Goal: Transaction & Acquisition: Purchase product/service

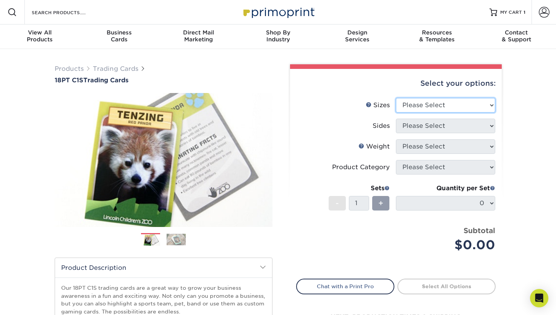
click at [424, 103] on select "Please Select 2.5" x 3.5"" at bounding box center [445, 105] width 99 height 15
click at [444, 105] on select "Please Select 2.5" x 3.5"" at bounding box center [445, 105] width 99 height 15
select select "2.50x3.50"
click at [396, 98] on select "Please Select 2.5" x 3.5"" at bounding box center [445, 105] width 99 height 15
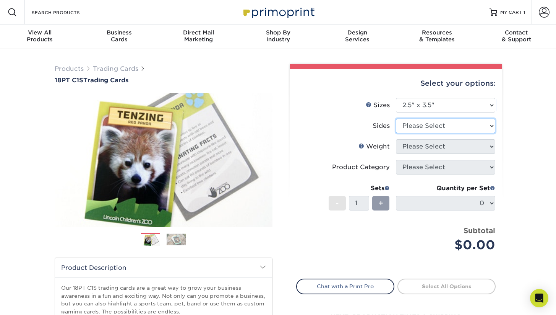
click at [440, 125] on select "Please Select Print Both Sides Print Front Only" at bounding box center [445, 126] width 99 height 15
select select "13abbda7-1d64-4f25-8bb2-c179b224825d"
click at [396, 119] on select "Please Select Print Both Sides Print Front Only" at bounding box center [445, 126] width 99 height 15
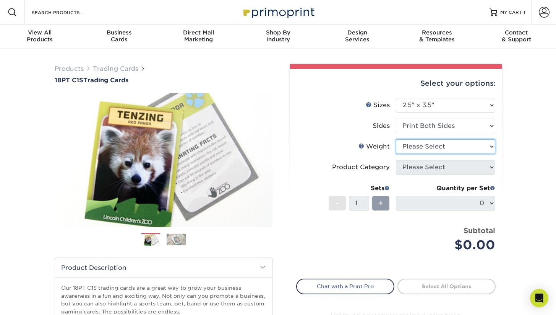
click at [434, 143] on select "Please Select 18PT C1S" at bounding box center [445, 146] width 99 height 15
select select "18PTC1S"
click at [396, 139] on select "Please Select 18PT C1S" at bounding box center [445, 146] width 99 height 15
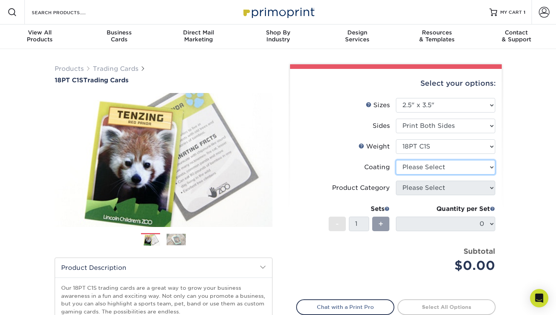
click at [433, 168] on select at bounding box center [445, 167] width 99 height 15
select select "3e7618de-abca-4bda-9f97-8b9129e913d8"
click at [396, 160] on select at bounding box center [445, 167] width 99 height 15
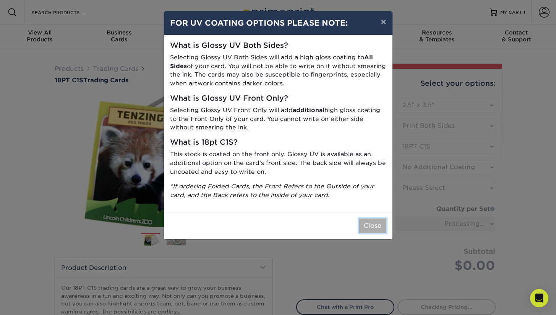
click at [374, 220] on button "Close" at bounding box center [373, 225] width 28 height 15
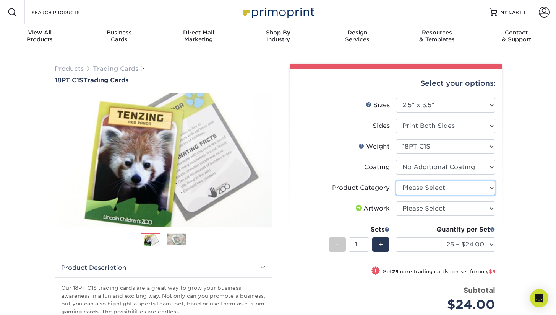
click at [423, 187] on select "Please Select Trading Cards" at bounding box center [445, 188] width 99 height 15
click at [396, 181] on select "Please Select Trading Cards" at bounding box center [445, 188] width 99 height 15
click at [427, 190] on select "Please Select Trading Cards" at bounding box center [445, 188] width 99 height 15
select select "c2f9bce9-36c2-409d-b101-c29d9d031e18"
click at [396, 181] on select "Please Select Trading Cards" at bounding box center [445, 188] width 99 height 15
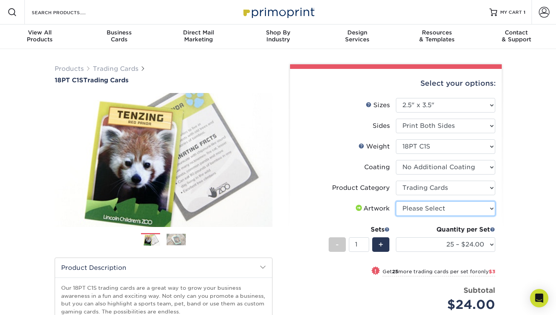
click at [426, 209] on select "Please Select I will upload files I need a design - $100" at bounding box center [445, 208] width 99 height 15
select select "upload"
click at [396, 201] on select "Please Select I will upload files I need a design - $100" at bounding box center [445, 208] width 99 height 15
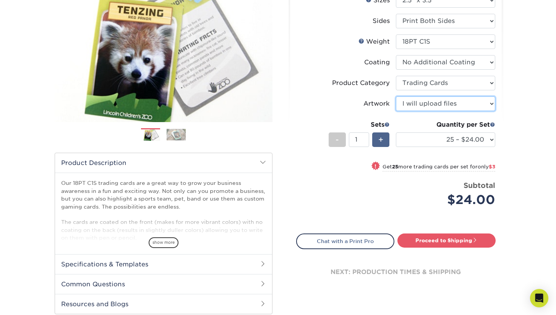
scroll to position [89, 0]
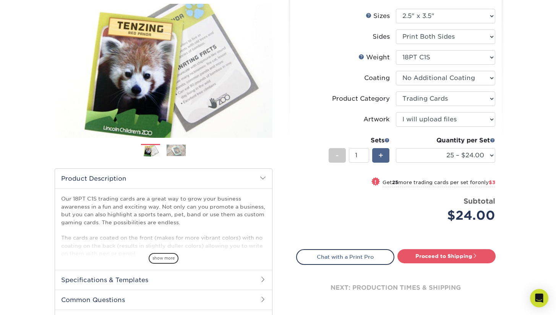
click at [381, 151] on span "+" at bounding box center [381, 155] width 5 height 11
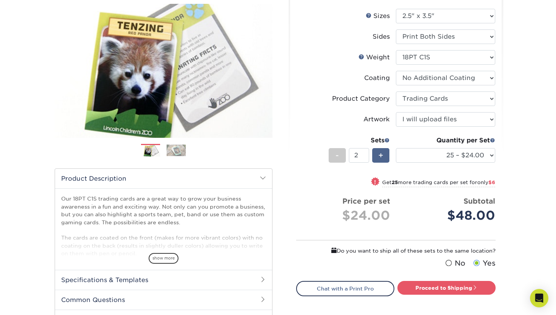
click at [381, 153] on span "+" at bounding box center [381, 155] width 5 height 11
type input "3"
click at [439, 153] on select "25 – $24.00 50 – $27.00 75 – $35.00 100 – $39.00 250 – $45.00 500 – $55.00 1000…" at bounding box center [445, 155] width 99 height 15
click at [396, 148] on select "25 – $24.00 50 – $27.00 75 – $35.00 100 – $39.00 250 – $45.00 500 – $55.00 1000…" at bounding box center [445, 155] width 99 height 15
click at [480, 182] on span "only $30" at bounding box center [484, 182] width 21 height 6
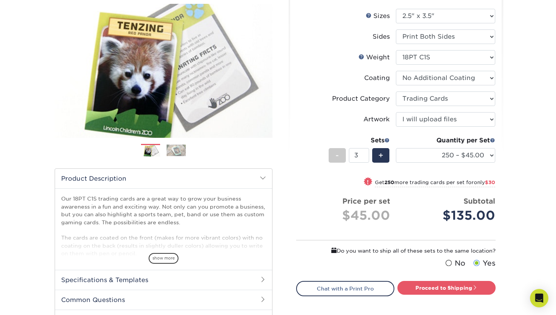
select select "500 – $55.00"
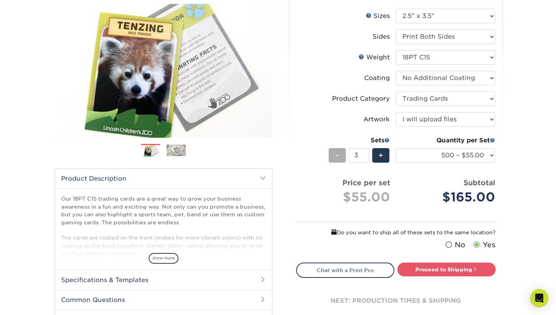
click at [342, 159] on div "-" at bounding box center [337, 155] width 17 height 15
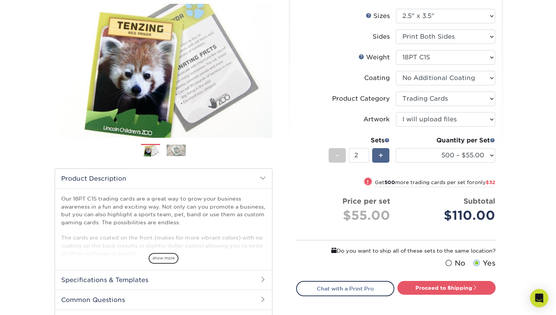
click at [383, 154] on span "+" at bounding box center [381, 155] width 5 height 11
type input "3"
click at [431, 155] on select "25 – $24.00 50 – $27.00 75 – $35.00 100 – $39.00 250 – $45.00 500 – $55.00 1000…" at bounding box center [445, 155] width 99 height 15
select select "250 – $45.00"
click at [396, 148] on select "25 – $24.00 50 – $27.00 75 – $35.00 100 – $39.00 250 – $45.00 500 – $55.00 1000…" at bounding box center [445, 155] width 99 height 15
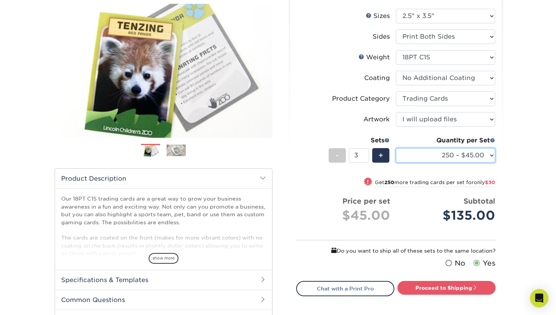
scroll to position [111, 0]
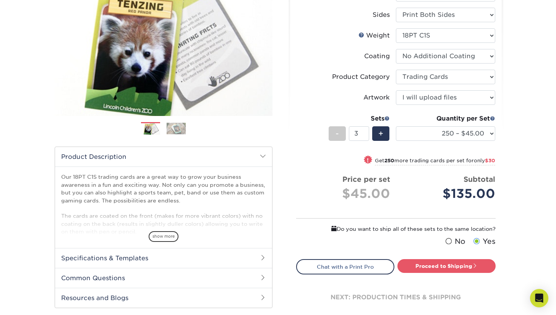
click at [452, 241] on span at bounding box center [449, 241] width 7 height 7
click at [0, 0] on input "No" at bounding box center [0, 0] width 0 height 0
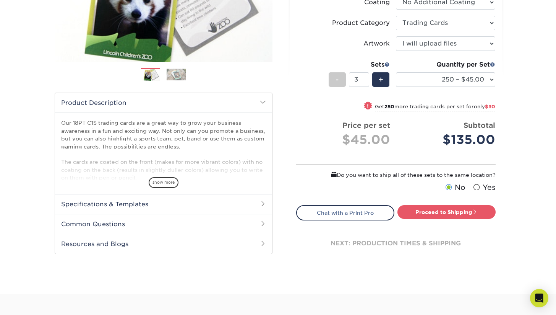
scroll to position [170, 0]
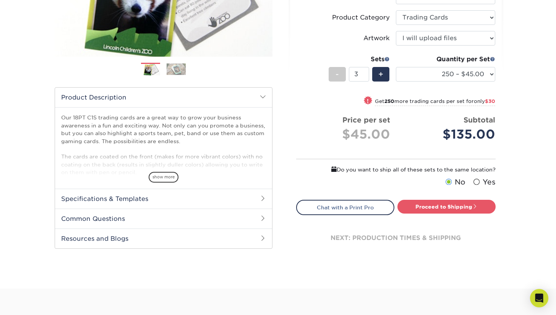
click at [480, 179] on label "Yes" at bounding box center [484, 182] width 24 height 11
click at [0, 0] on input "Yes" at bounding box center [0, 0] width 0 height 0
click at [432, 206] on link "Proceed to Shipping" at bounding box center [447, 207] width 98 height 14
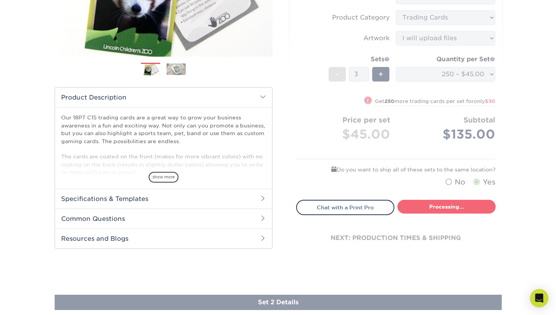
select select "7f12e85b-7342-427e-8446-6bc059917b9c"
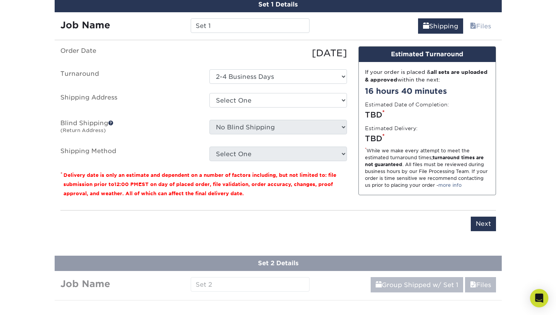
scroll to position [426, 0]
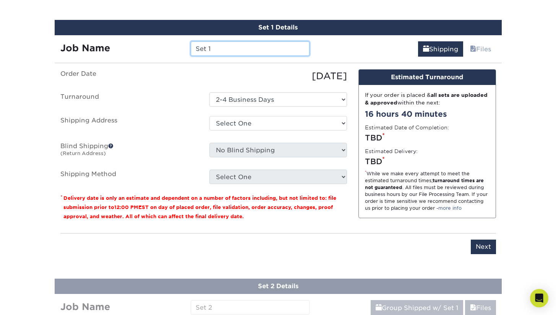
click at [257, 53] on input "Set 1" at bounding box center [250, 48] width 119 height 15
type input "Rockabilly"
click at [252, 139] on ul "Order Date 09/17/2025 Turnaround Select One 2-4 Business Days Shipping Address …" at bounding box center [203, 126] width 287 height 115
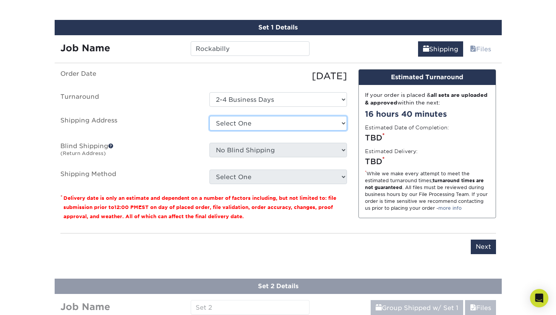
click at [263, 127] on select "Select One Warwick + Add New Address - Login" at bounding box center [279, 123] width 138 height 15
select select "286098"
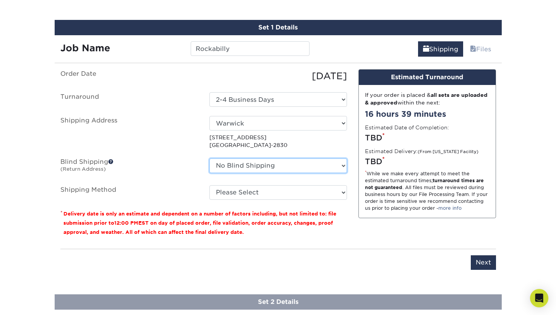
click at [280, 166] on select "No Blind Shipping Warwick + Add New Address" at bounding box center [279, 165] width 138 height 15
click at [112, 161] on span at bounding box center [110, 161] width 5 height 5
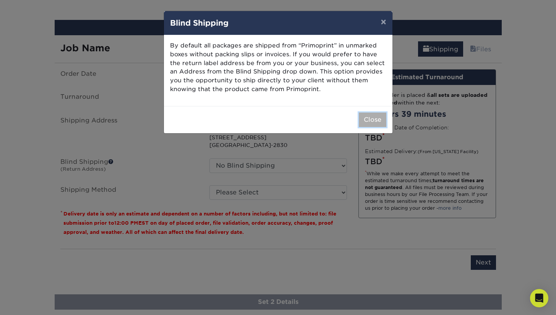
click at [370, 119] on button "Close" at bounding box center [373, 119] width 28 height 15
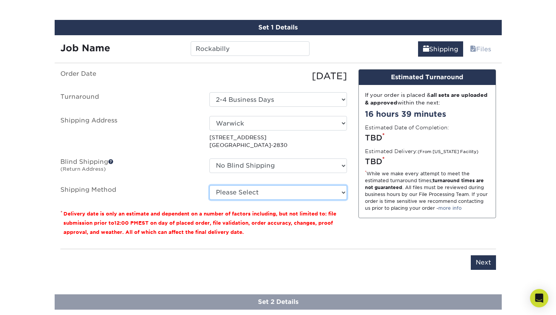
click at [310, 188] on select "Please Select 3 Day Shipping Service (+$17.82) Ground Shipping (+$18.03) 2 Day …" at bounding box center [279, 192] width 138 height 15
select select "12"
click at [210, 185] on select "Please Select 3 Day Shipping Service (+$17.82) Ground Shipping (+$18.03) 2 Day …" at bounding box center [279, 192] width 138 height 15
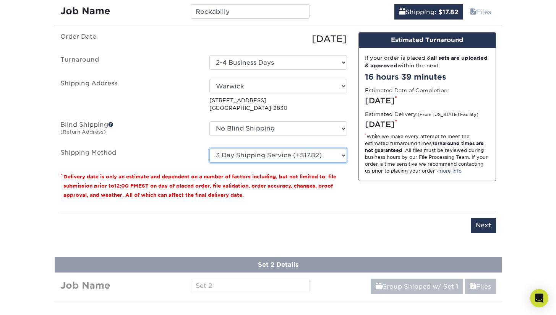
scroll to position [476, 0]
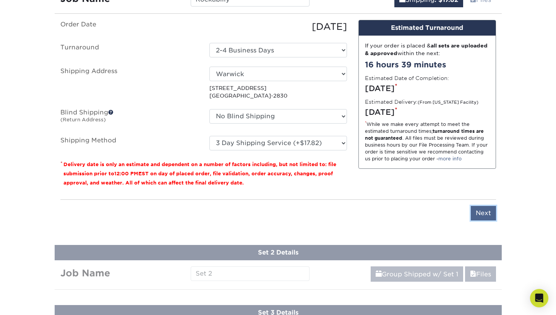
click at [486, 215] on input "Next" at bounding box center [483, 213] width 25 height 15
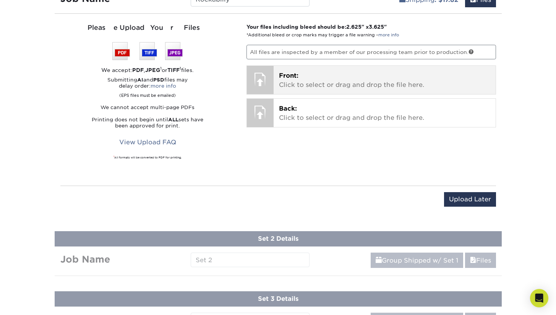
click at [312, 83] on p "Front: Click to select or drag and drop the file here." at bounding box center [385, 80] width 212 height 18
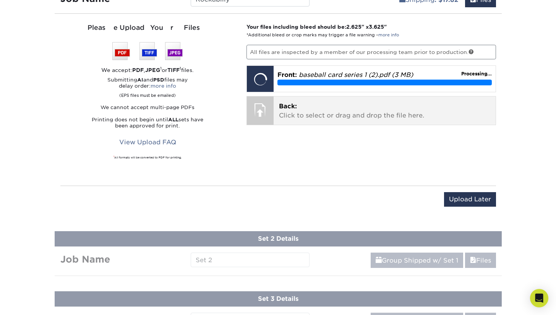
click at [316, 109] on p "Back: Click to select or drag and drop the file here." at bounding box center [385, 111] width 212 height 18
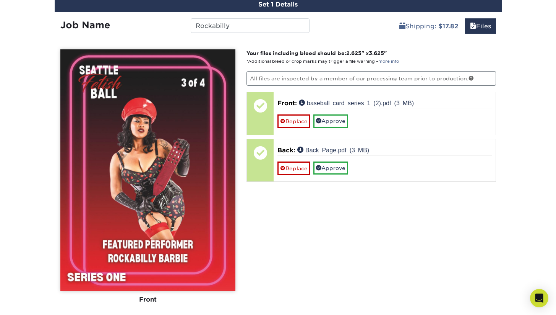
scroll to position [460, 0]
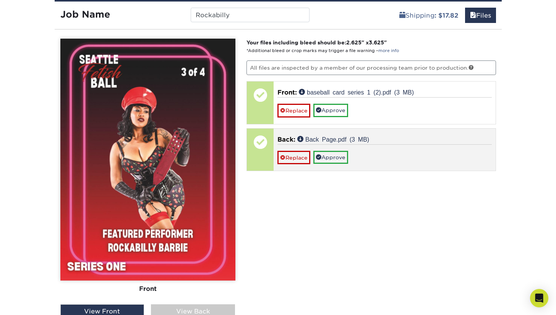
click at [371, 137] on p "Back: Back Page.pdf (3 MB)" at bounding box center [385, 139] width 215 height 9
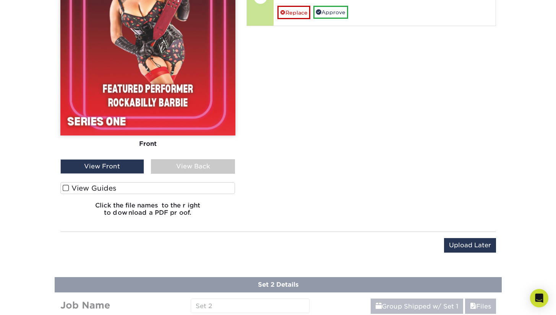
scroll to position [606, 0]
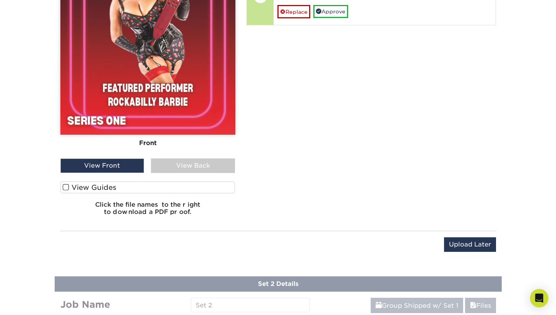
click at [187, 167] on div "View Back" at bounding box center [193, 165] width 84 height 15
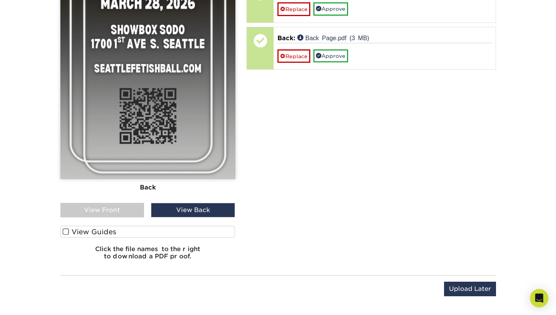
click at [106, 231] on label "View Guides" at bounding box center [147, 232] width 175 height 12
click at [0, 0] on input "View Guides" at bounding box center [0, 0] width 0 height 0
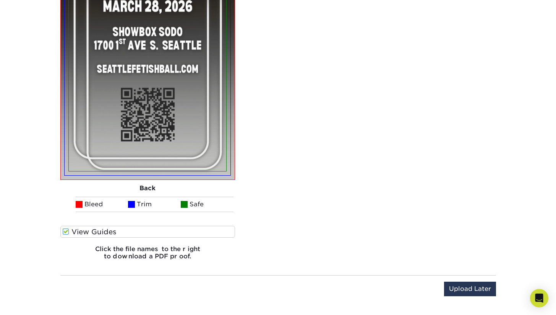
click at [106, 231] on label "View Guides" at bounding box center [147, 232] width 175 height 12
click at [0, 0] on input "View Guides" at bounding box center [0, 0] width 0 height 0
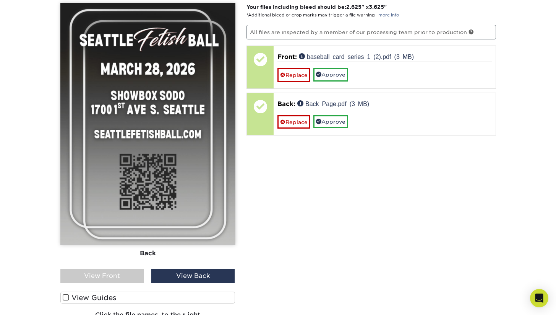
scroll to position [491, 0]
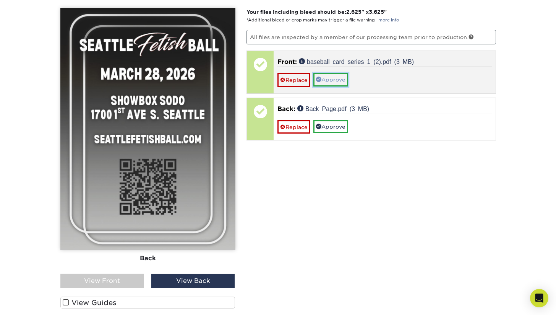
click at [341, 80] on link "Approve" at bounding box center [331, 79] width 35 height 13
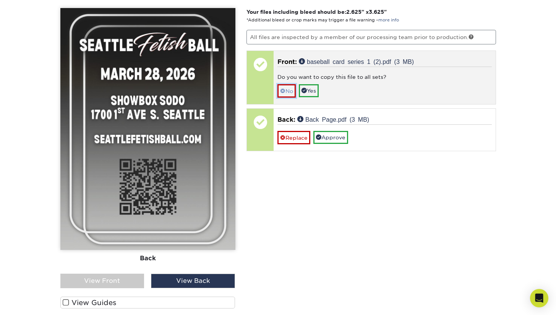
click at [288, 94] on link "No" at bounding box center [287, 90] width 18 height 13
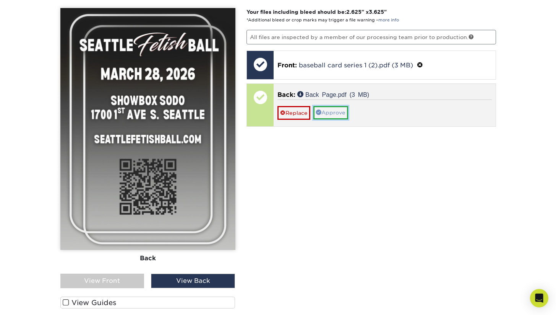
click at [340, 114] on link "Approve" at bounding box center [331, 112] width 35 height 13
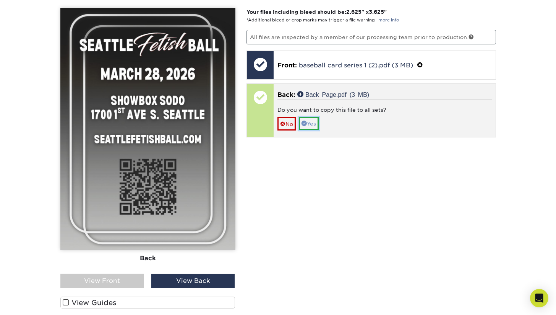
click at [316, 122] on link "Yes" at bounding box center [309, 123] width 20 height 13
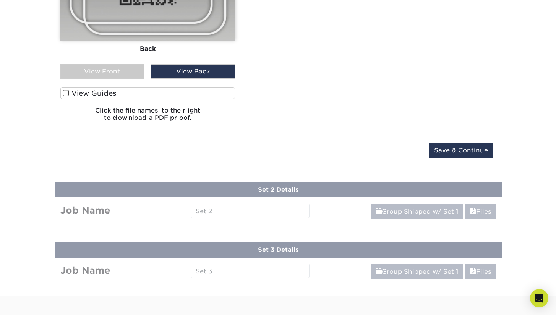
scroll to position [701, 0]
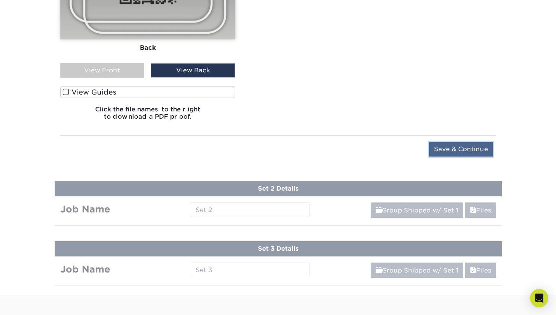
click at [454, 149] on input "Save & Continue" at bounding box center [462, 149] width 64 height 15
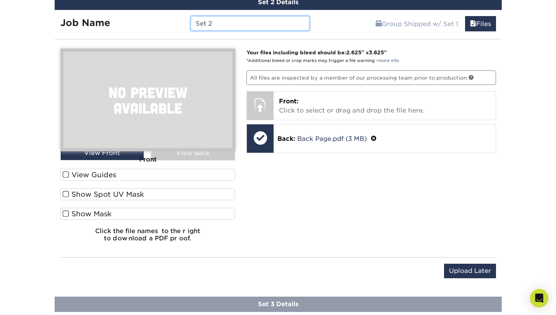
scroll to position [512, 0]
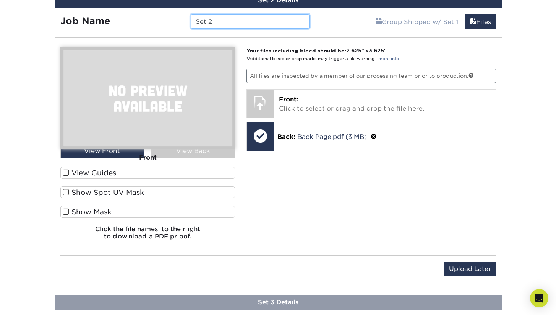
click at [272, 24] on input "Set 2" at bounding box center [250, 21] width 119 height 15
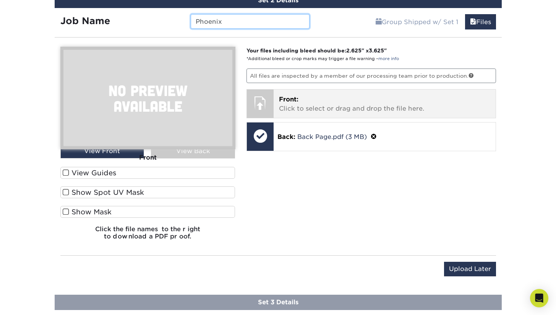
type input "Phoenix"
click at [284, 97] on span "Front:" at bounding box center [289, 99] width 20 height 7
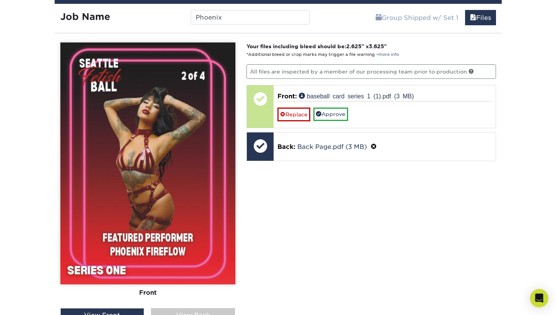
scroll to position [531, 0]
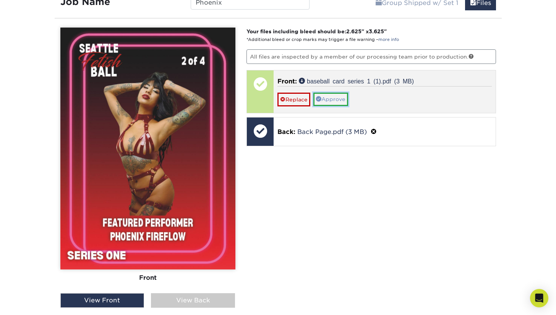
click at [333, 98] on link "Approve" at bounding box center [331, 99] width 35 height 13
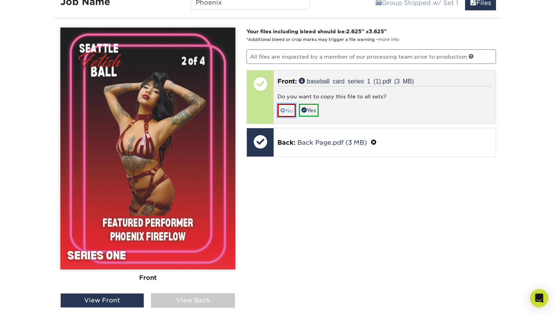
click at [287, 111] on link "No" at bounding box center [287, 110] width 18 height 13
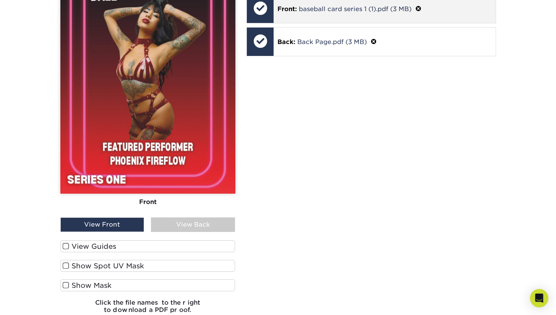
scroll to position [746, 0]
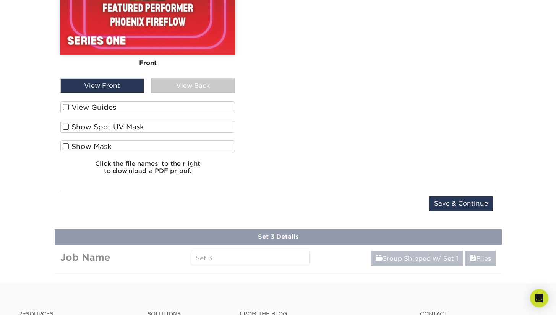
click at [208, 84] on div "View Back" at bounding box center [193, 85] width 84 height 15
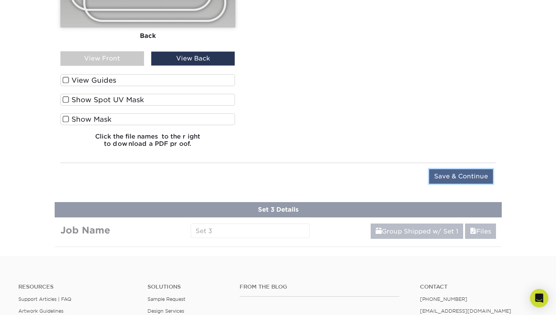
click at [460, 177] on input "Save & Continue" at bounding box center [462, 176] width 64 height 15
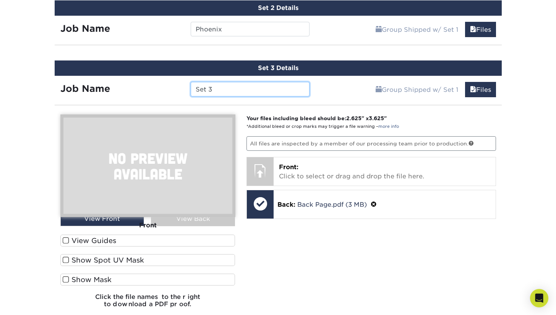
scroll to position [508, 0]
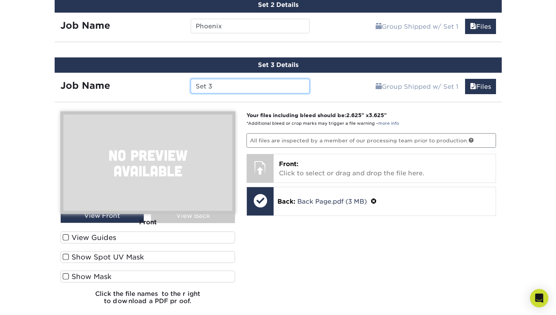
click at [264, 90] on input "Set 3" at bounding box center [250, 86] width 119 height 15
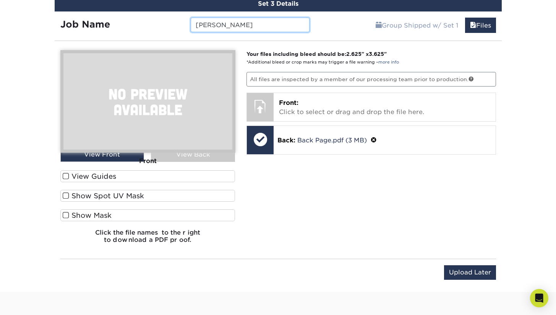
scroll to position [574, 0]
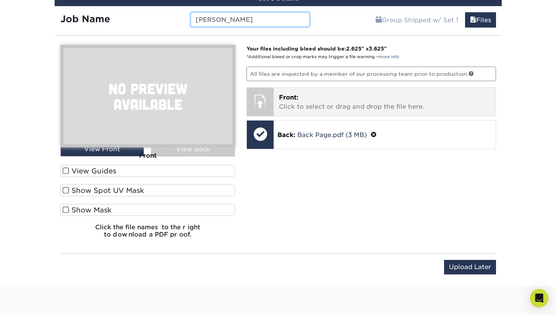
type input "Madelaine"
click at [276, 95] on div "Front: Click to select or drag and drop the file here. Choose file" at bounding box center [385, 102] width 222 height 28
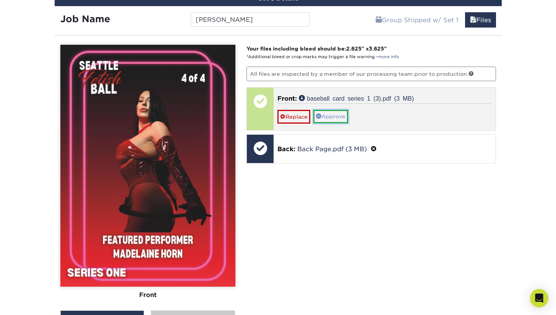
click at [336, 115] on link "Approve" at bounding box center [331, 116] width 35 height 13
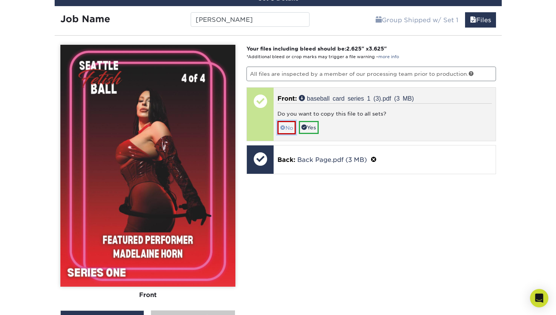
click at [285, 125] on span at bounding box center [282, 128] width 5 height 6
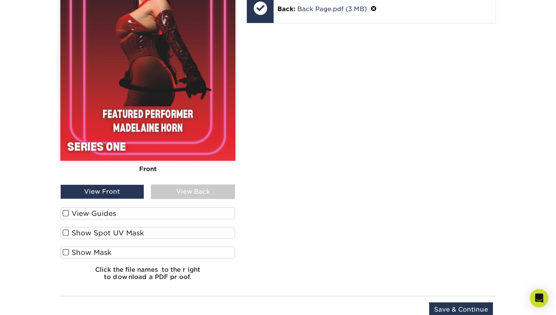
scroll to position [702, 0]
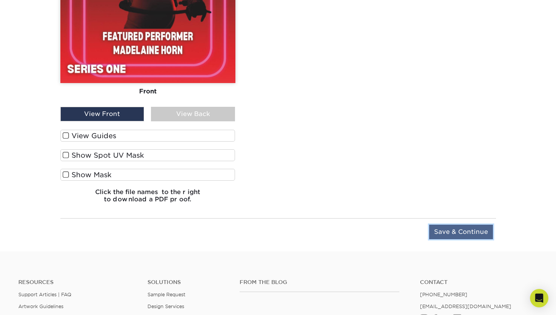
click at [462, 234] on input "Save & Continue" at bounding box center [462, 232] width 64 height 15
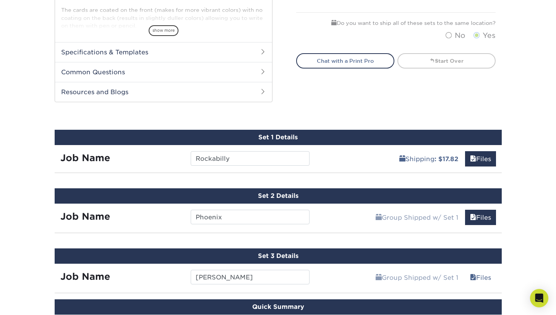
scroll to position [317, 0]
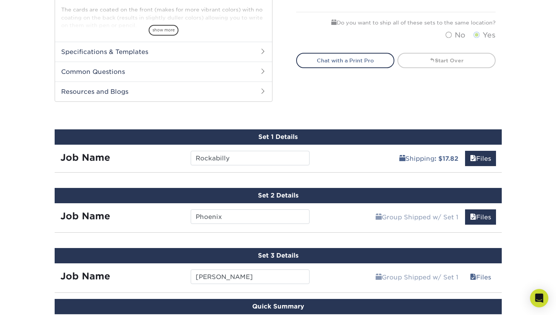
click at [337, 155] on div "Shipping : $17.82 Files" at bounding box center [409, 155] width 187 height 21
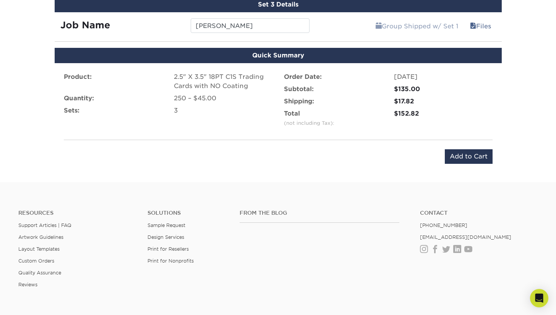
scroll to position [658, 0]
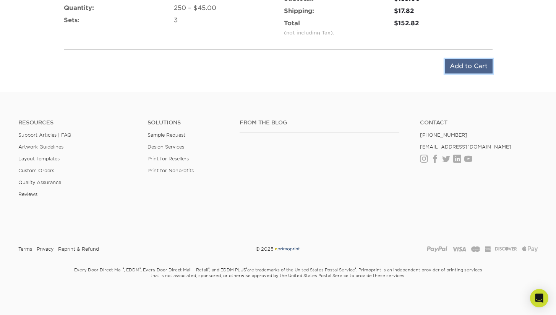
click at [468, 68] on input "Add to Cart" at bounding box center [469, 66] width 48 height 15
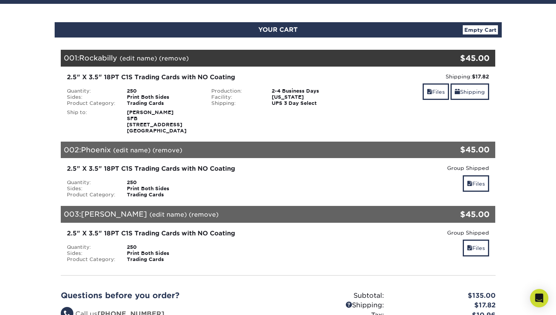
scroll to position [97, 0]
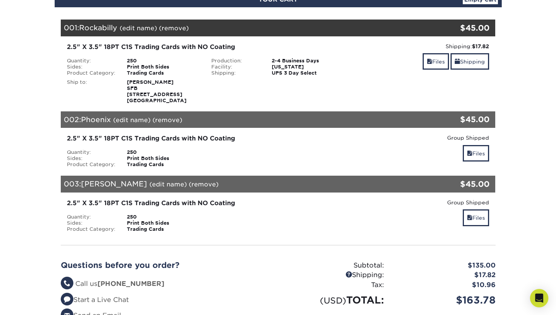
click at [118, 120] on link "(edit name)" at bounding box center [131, 119] width 37 height 7
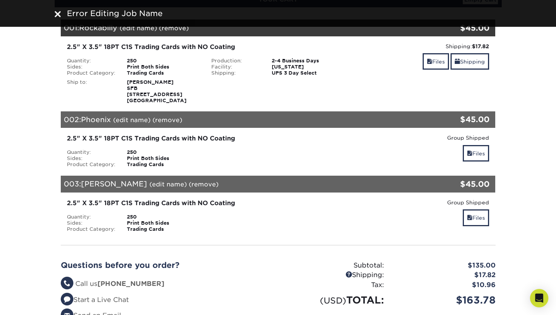
click at [100, 144] on div "2.5" X 3.5" 18PT C1S Trading Cards with NO Coating Quantity: 250 Sides: Print B…" at bounding box center [206, 151] width 290 height 34
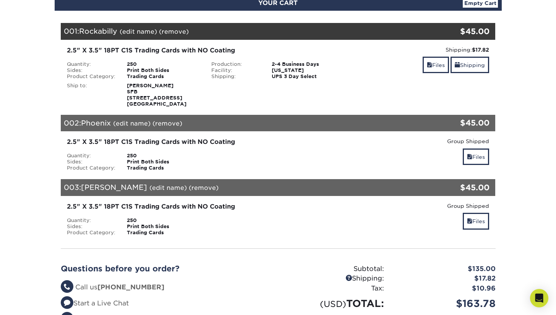
scroll to position [0, 0]
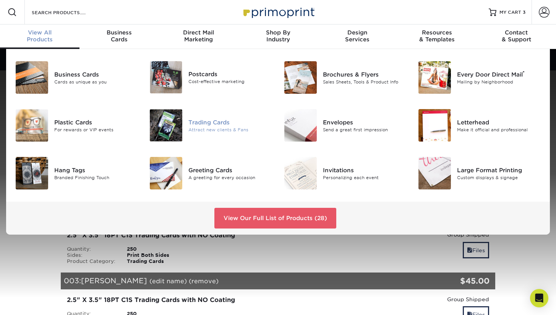
click at [170, 124] on img at bounding box center [166, 125] width 33 height 33
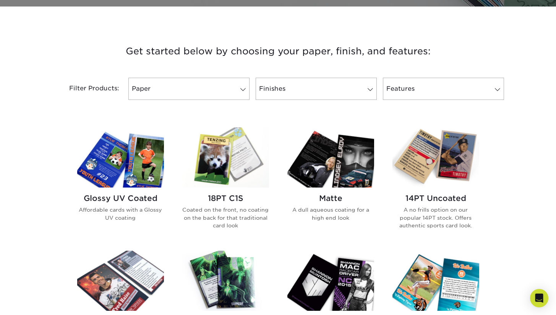
scroll to position [305, 0]
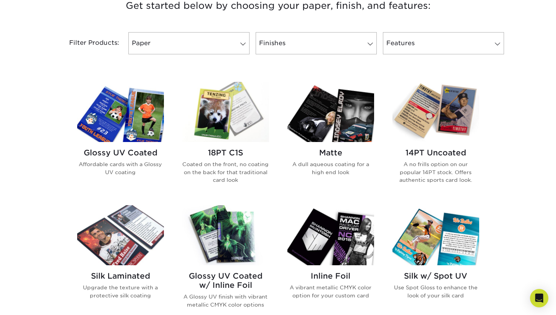
click at [236, 115] on img at bounding box center [225, 112] width 87 height 60
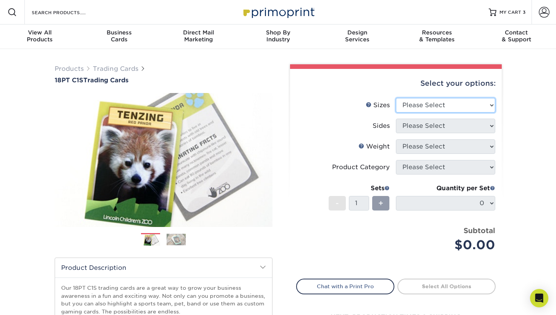
click at [433, 103] on select "Please Select 2.5" x 3.5"" at bounding box center [445, 105] width 99 height 15
select select "2.50x3.50"
click at [396, 98] on select "Please Select 2.5" x 3.5"" at bounding box center [445, 105] width 99 height 15
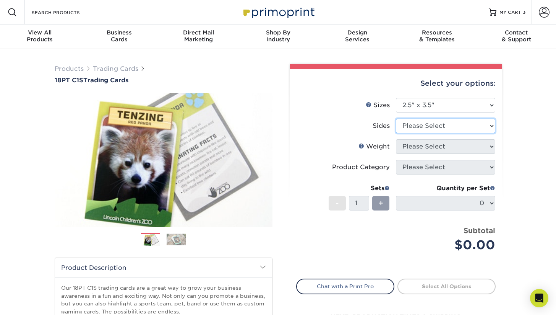
click at [439, 126] on select "Please Select Print Both Sides Print Front Only" at bounding box center [445, 126] width 99 height 15
select select "13abbda7-1d64-4f25-8bb2-c179b224825d"
click at [396, 119] on select "Please Select Print Both Sides Print Front Only" at bounding box center [445, 126] width 99 height 15
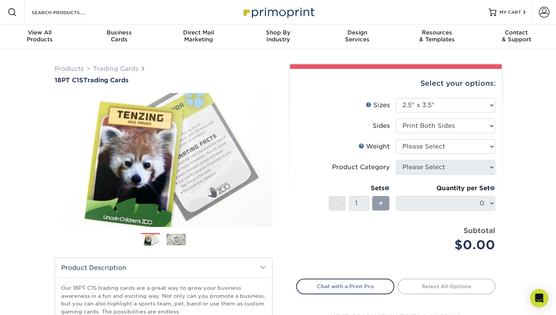
click at [438, 146] on select "Please Select 18PT C1S" at bounding box center [445, 146] width 99 height 15
select select "18PTC1S"
click at [396, 139] on select "Please Select 18PT C1S" at bounding box center [445, 146] width 99 height 15
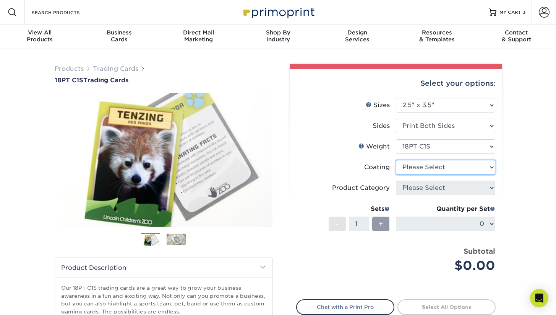
click at [432, 166] on select at bounding box center [445, 167] width 99 height 15
select select "3e7618de-abca-4bda-9f97-8b9129e913d8"
click at [396, 160] on select at bounding box center [445, 167] width 99 height 15
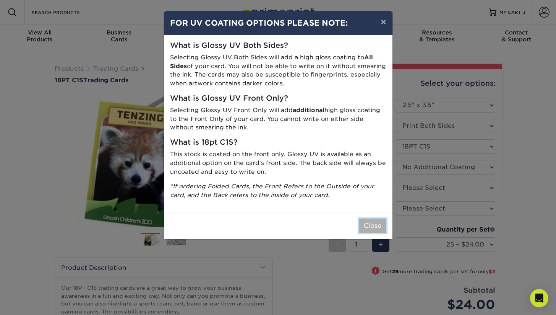
click at [371, 221] on button "Close" at bounding box center [373, 225] width 28 height 15
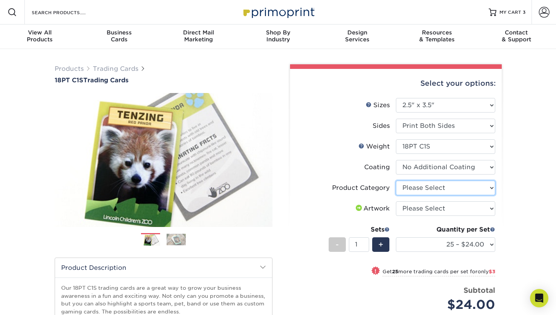
click at [432, 189] on select "Please Select Trading Cards" at bounding box center [445, 188] width 99 height 15
select select "c2f9bce9-36c2-409d-b101-c29d9d031e18"
click at [396, 181] on select "Please Select Trading Cards" at bounding box center [445, 188] width 99 height 15
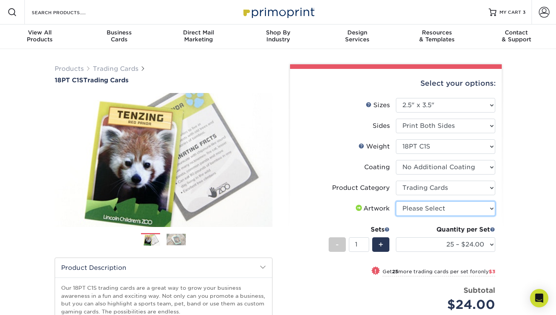
click at [428, 206] on select "Please Select I will upload files I need a design - $100" at bounding box center [445, 208] width 99 height 15
select select "upload"
click at [396, 201] on select "Please Select I will upload files I need a design - $100" at bounding box center [445, 208] width 99 height 15
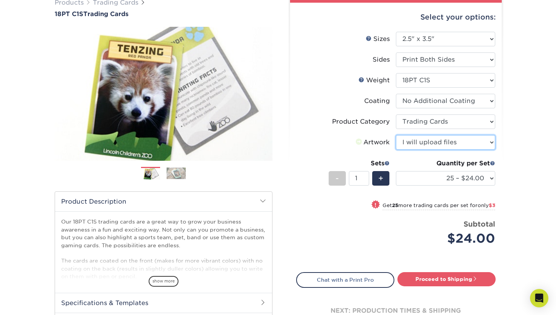
scroll to position [73, 0]
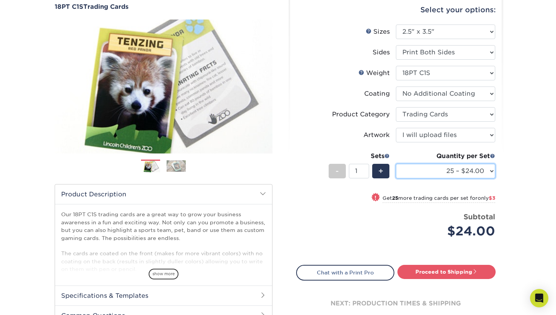
click at [431, 171] on select "25 – $24.00 50 – $27.00 75 – $35.00 100 – $39.00 250 – $45.00 500 – $55.00 1000…" at bounding box center [445, 171] width 99 height 15
click at [384, 171] on div "+" at bounding box center [381, 171] width 17 height 15
type input "2"
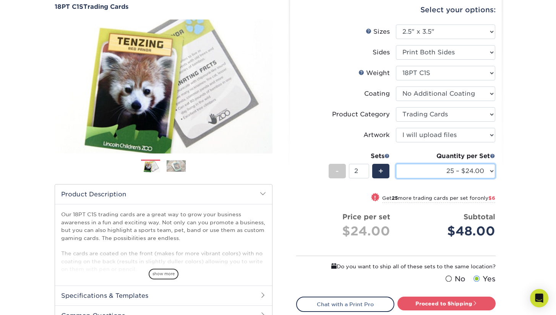
click at [438, 171] on select "25 – $24.00 50 – $27.00 75 – $35.00 100 – $39.00 250 – $45.00 500 – $55.00 1000…" at bounding box center [445, 171] width 99 height 15
select select "250 – $45.00"
click at [396, 164] on select "25 – $24.00 50 – $27.00 75 – $35.00 100 – $39.00 250 – $45.00 500 – $55.00 1000…" at bounding box center [445, 171] width 99 height 15
click at [428, 169] on select "25 – $24.00 50 – $27.00 75 – $35.00 100 – $39.00 250 – $45.00 500 – $55.00 1000…" at bounding box center [445, 171] width 99 height 15
click at [336, 172] on span "-" at bounding box center [337, 170] width 3 height 11
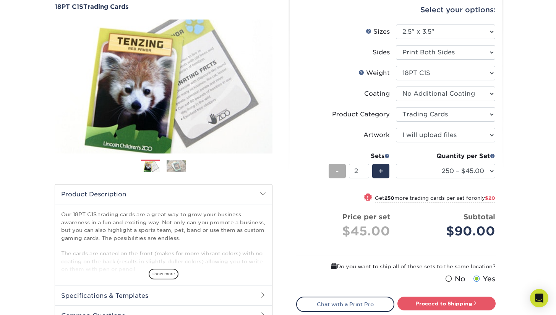
type input "1"
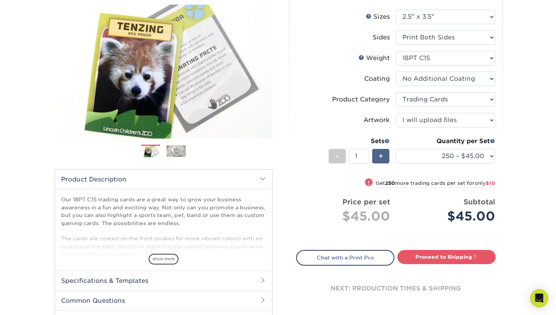
scroll to position [86, 0]
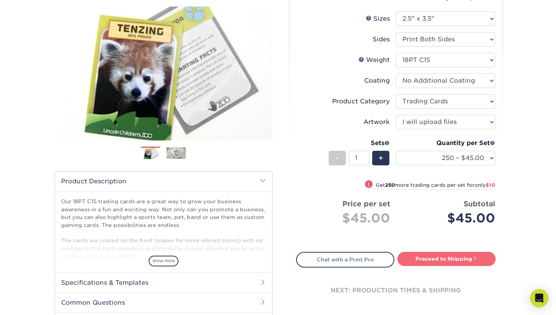
click at [432, 257] on link "Proceed to Shipping" at bounding box center [447, 259] width 98 height 14
type input "Set 1"
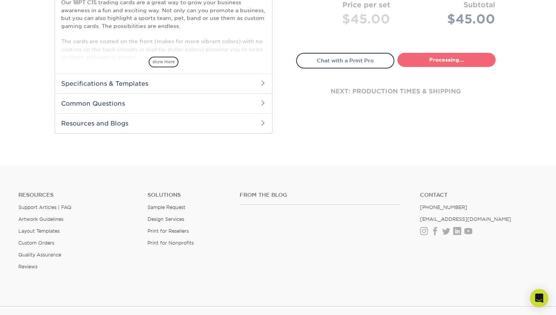
select select "7f12e85b-7342-427e-8446-6bc059917b9c"
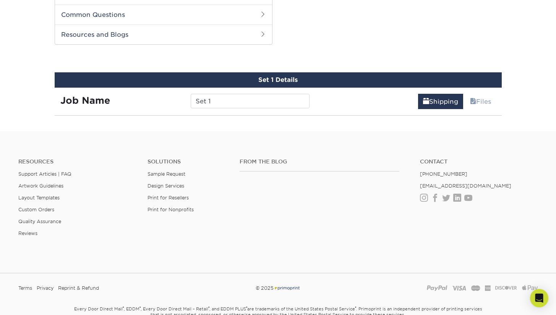
scroll to position [381, 0]
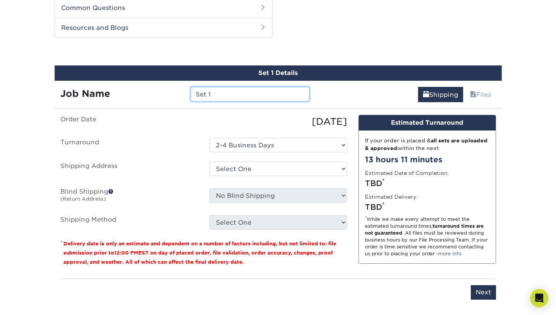
click at [267, 94] on input "Set 1" at bounding box center [250, 94] width 119 height 15
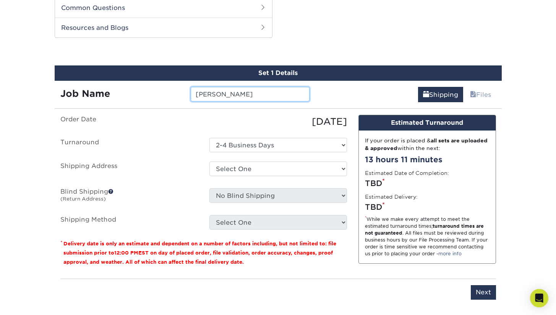
type input "[PERSON_NAME]"
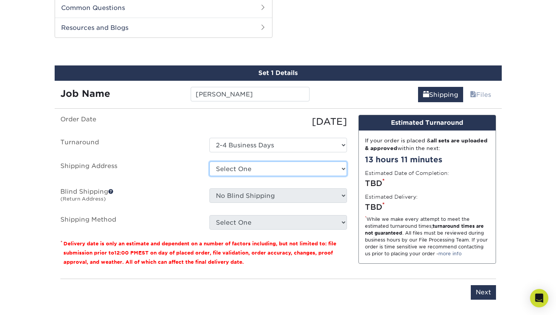
click at [286, 169] on select "Select One + Add New Address - Login" at bounding box center [279, 168] width 138 height 15
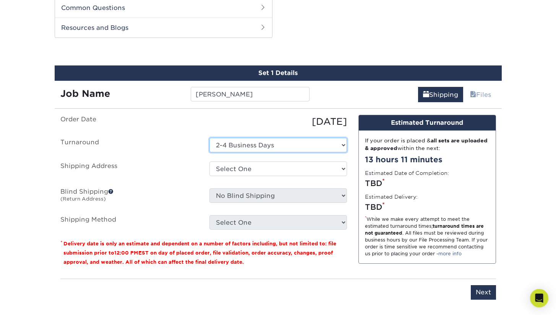
click at [297, 144] on select "Select One 2-4 Business Days" at bounding box center [279, 145] width 138 height 15
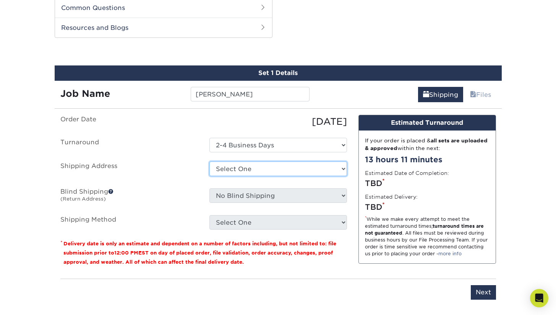
click at [264, 165] on select "Select One + Add New Address - Login" at bounding box center [279, 168] width 138 height 15
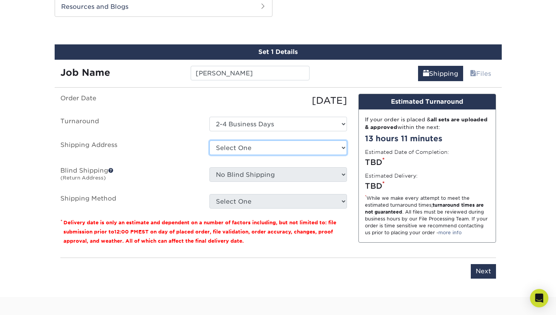
scroll to position [414, 0]
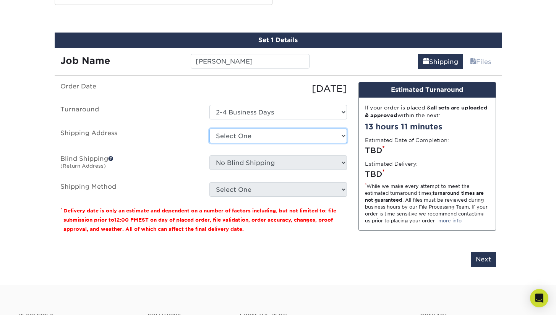
click at [274, 139] on select "Select One + Add New Address - Login" at bounding box center [279, 136] width 138 height 15
select select "newaddress"
click at [210, 129] on select "Select One + Add New Address - Login" at bounding box center [279, 136] width 138 height 15
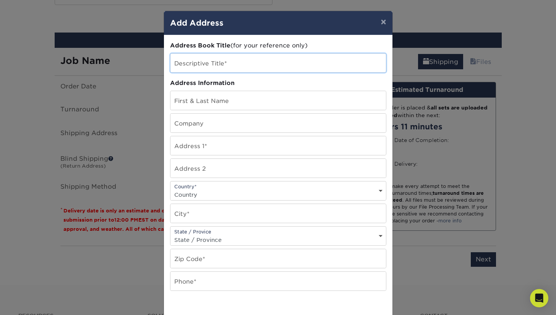
click at [256, 63] on input "text" at bounding box center [279, 63] width 216 height 19
type input "Warwick"
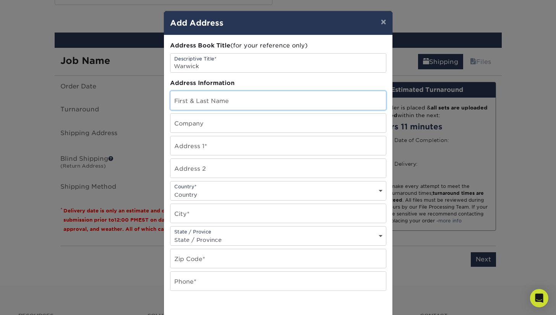
click at [244, 101] on input "text" at bounding box center [279, 100] width 216 height 19
type input "[PERSON_NAME]"
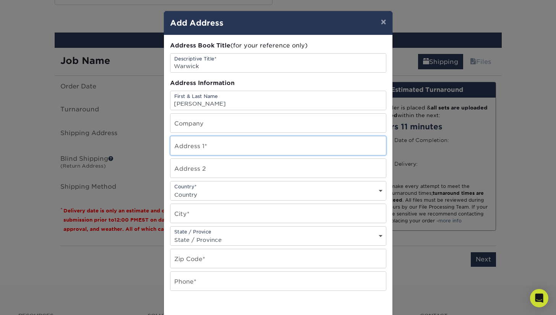
type input "242 Warwick ST"
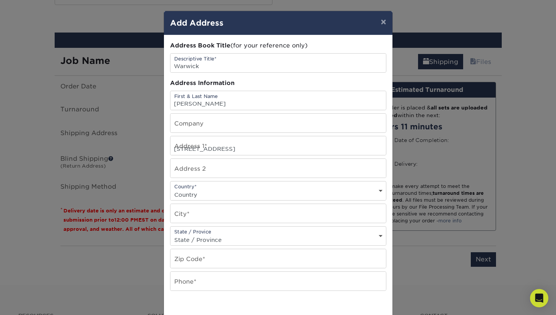
select select "US"
type input "Daly City"
select select "CA"
type input "94015"
type input "6508789630"
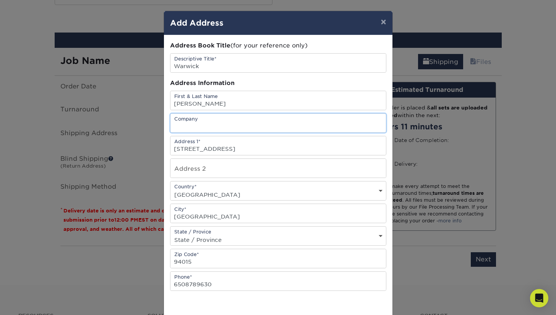
click at [244, 123] on input "text" at bounding box center [279, 123] width 216 height 19
type input "SFB"
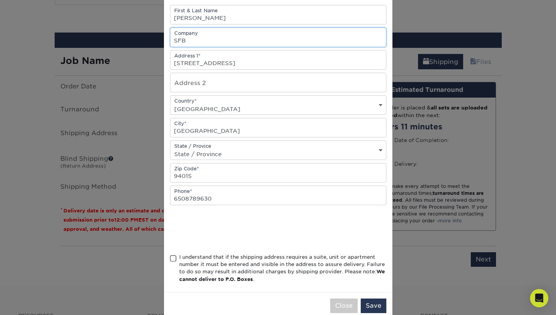
scroll to position [86, 0]
click at [173, 259] on span at bounding box center [173, 257] width 7 height 7
click at [0, 0] on input "I understand that if the shipping address requires a suite, unit or apartment n…" at bounding box center [0, 0] width 0 height 0
click at [376, 300] on button "Save" at bounding box center [374, 305] width 26 height 15
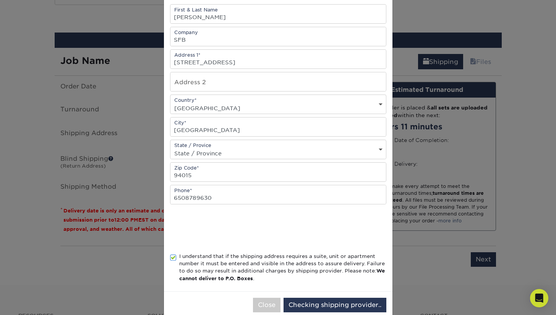
scroll to position [0, 0]
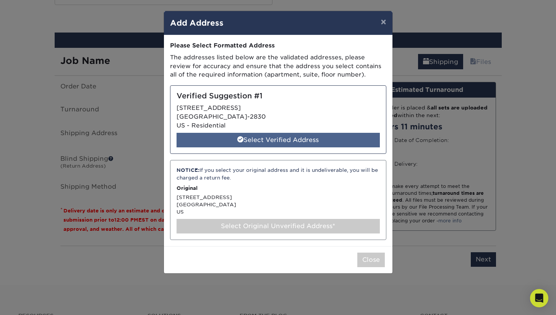
click at [299, 139] on div "Select Verified Address" at bounding box center [278, 140] width 203 height 15
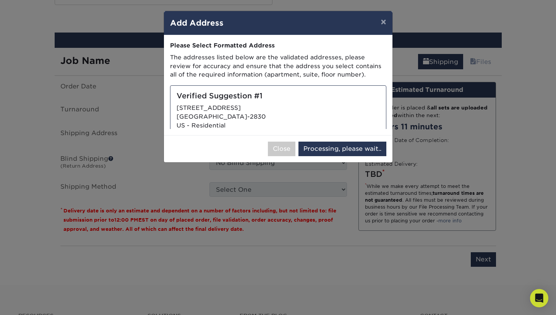
select select "286102"
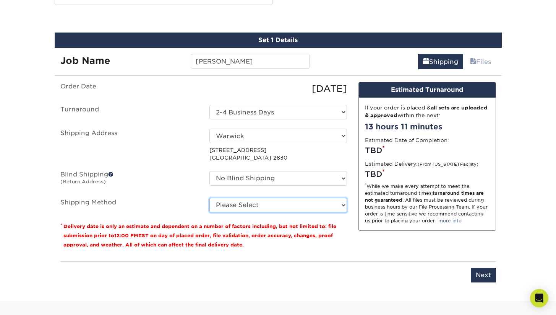
click at [300, 207] on select "Please Select 3 Day Shipping Service (+$17.82) Ground Shipping (+$18.04) 2 Day …" at bounding box center [279, 205] width 138 height 15
select select "12"
click at [210, 198] on select "Please Select 3 Day Shipping Service (+$17.82) Ground Shipping (+$18.04) 2 Day …" at bounding box center [279, 205] width 138 height 15
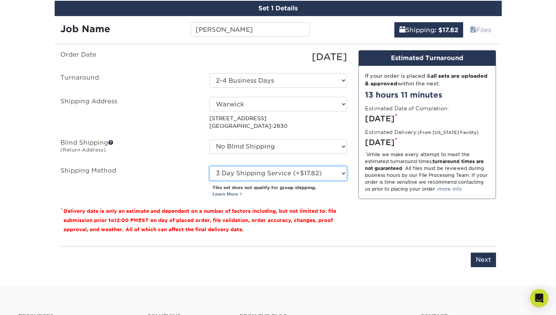
scroll to position [446, 0]
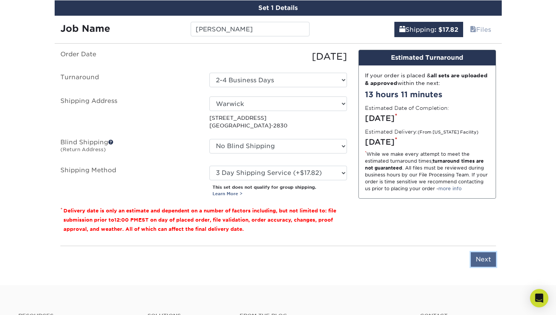
click at [478, 257] on input "Next" at bounding box center [483, 259] width 25 height 15
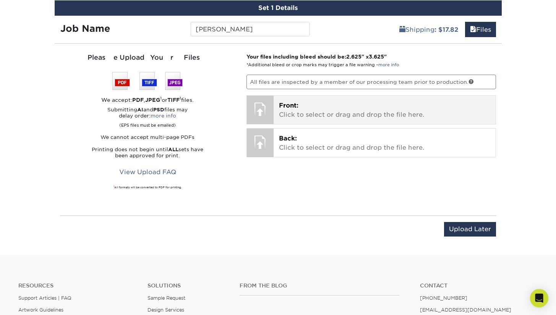
click at [335, 110] on p "Front: Click to select or drag and drop the file here." at bounding box center [385, 110] width 212 height 18
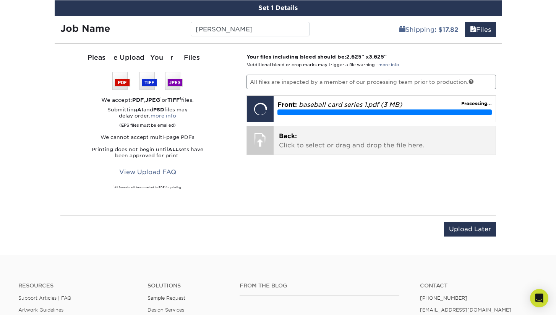
click at [302, 143] on p "Back: Click to select or drag and drop the file here." at bounding box center [385, 141] width 212 height 18
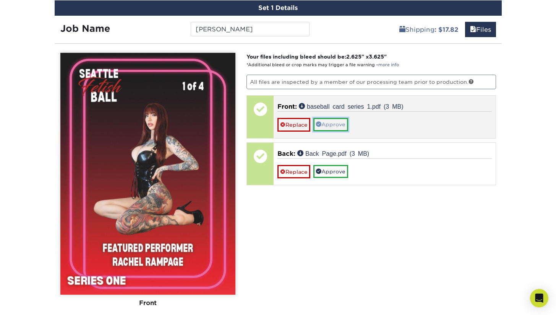
click at [334, 125] on link "Approve" at bounding box center [331, 124] width 35 height 13
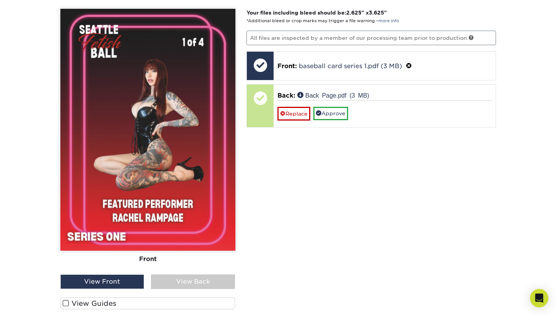
scroll to position [492, 0]
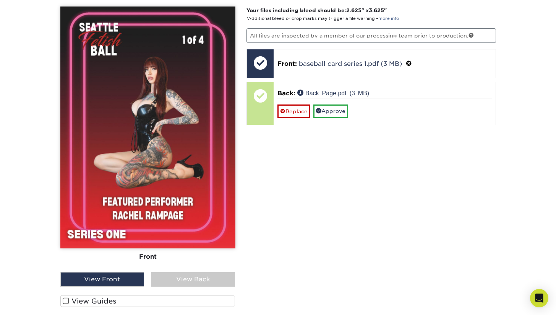
click at [183, 280] on div "View Back" at bounding box center [193, 279] width 84 height 15
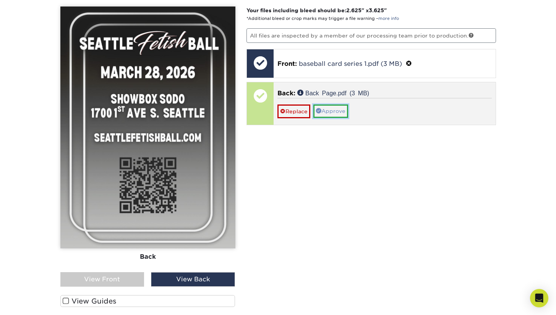
click at [341, 114] on link "Approve" at bounding box center [331, 110] width 35 height 13
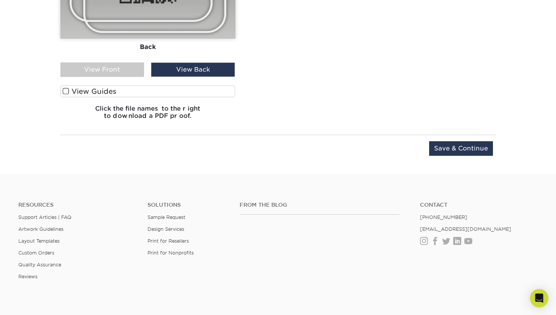
scroll to position [766, 0]
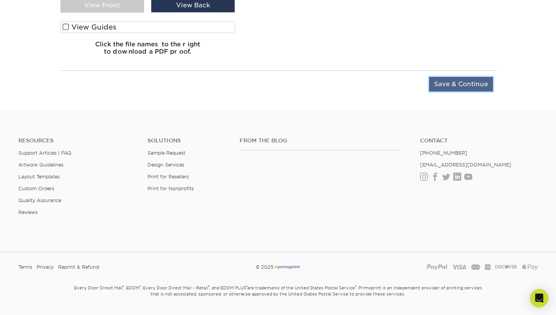
click at [465, 83] on input "Save & Continue" at bounding box center [462, 84] width 64 height 15
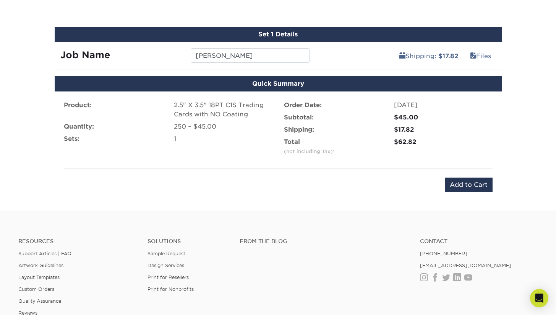
scroll to position [399, 0]
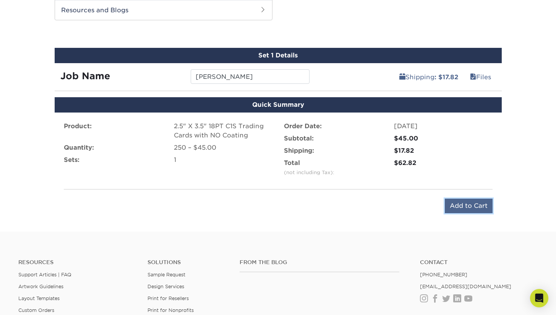
click at [462, 200] on input "Add to Cart" at bounding box center [469, 206] width 48 height 15
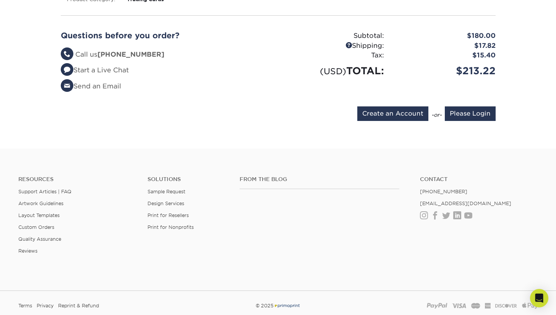
scroll to position [423, 0]
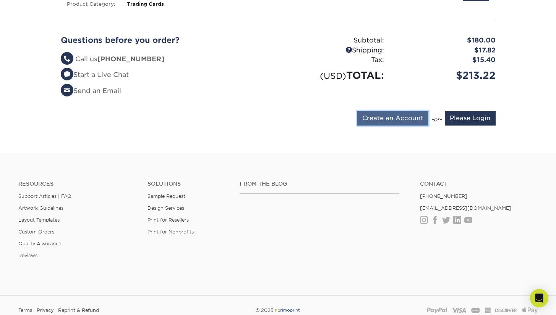
click at [388, 120] on input "Create an Account" at bounding box center [393, 118] width 71 height 15
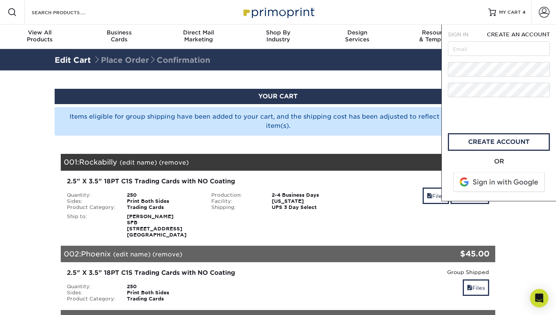
scroll to position [0, 0]
click at [491, 49] on input "text" at bounding box center [499, 48] width 102 height 15
type input "[EMAIL_ADDRESS][DOMAIN_NAME]"
click at [470, 143] on link "create account" at bounding box center [499, 142] width 102 height 18
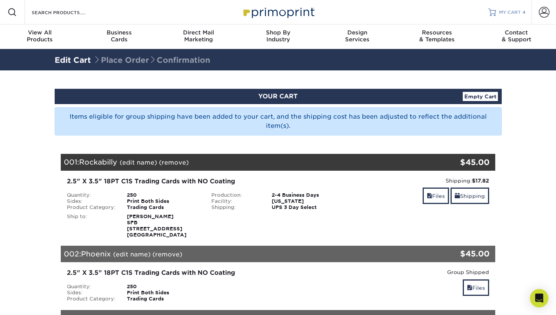
click at [519, 11] on span "MY CART" at bounding box center [511, 12] width 22 height 7
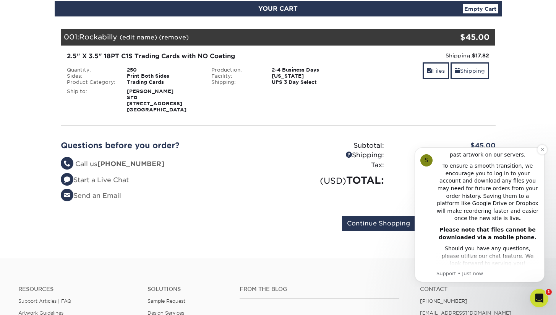
scroll to position [194, 0]
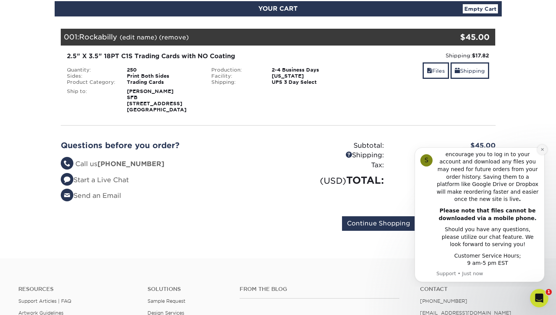
click at [541, 150] on icon "Dismiss notification" at bounding box center [543, 149] width 4 height 4
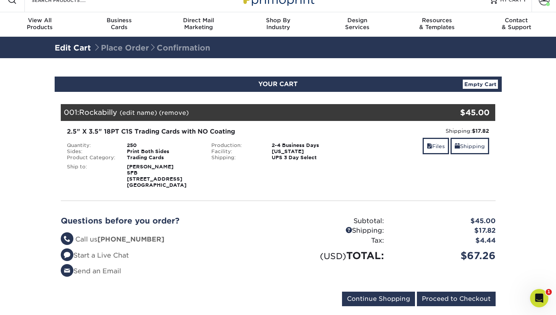
scroll to position [0, 0]
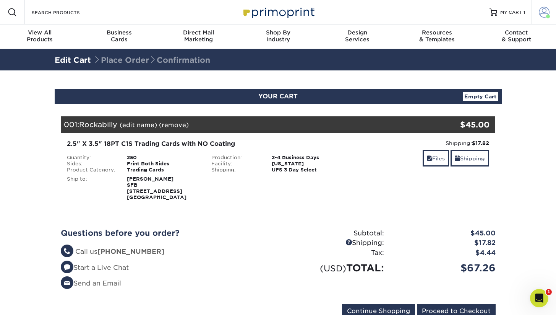
click at [543, 11] on span at bounding box center [544, 12] width 11 height 11
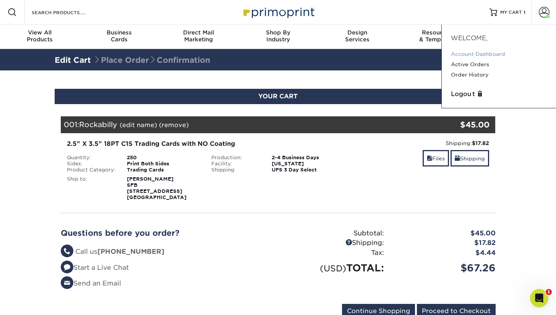
click at [488, 54] on link "Account Dashboard" at bounding box center [499, 54] width 96 height 10
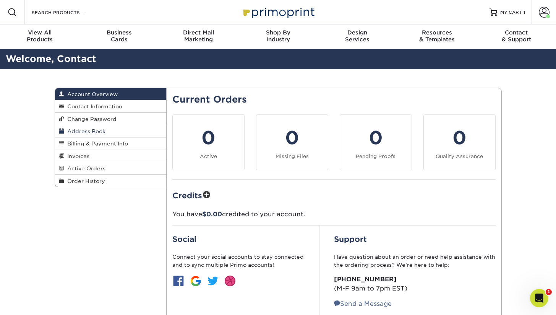
click at [98, 132] on span "Address Book" at bounding box center [84, 131] width 41 height 6
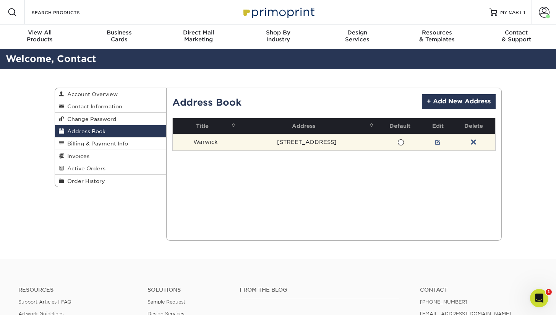
click at [398, 142] on span at bounding box center [401, 142] width 7 height 7
click at [0, 0] on input "radio" at bounding box center [0, 0] width 0 height 0
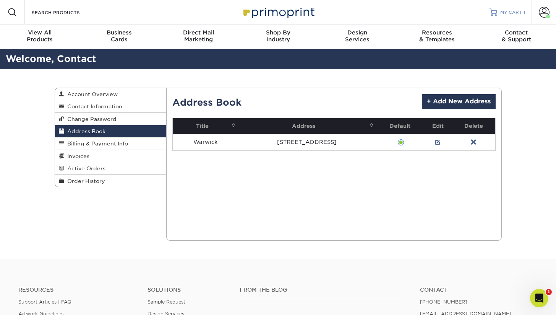
click at [513, 11] on span "MY CART" at bounding box center [512, 12] width 22 height 7
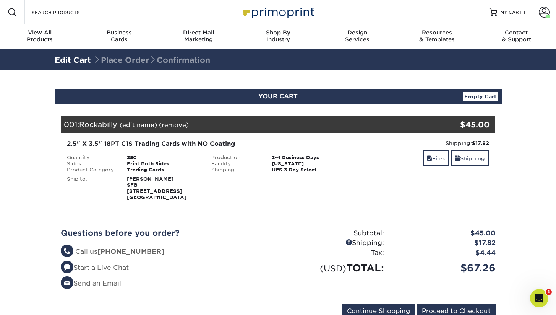
click at [475, 101] on link "Empty Cart" at bounding box center [480, 96] width 35 height 9
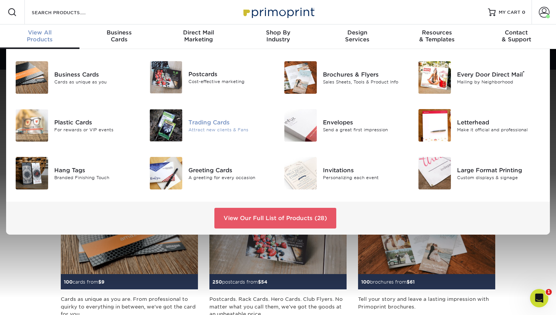
click at [207, 119] on div "Trading Cards" at bounding box center [231, 122] width 84 height 8
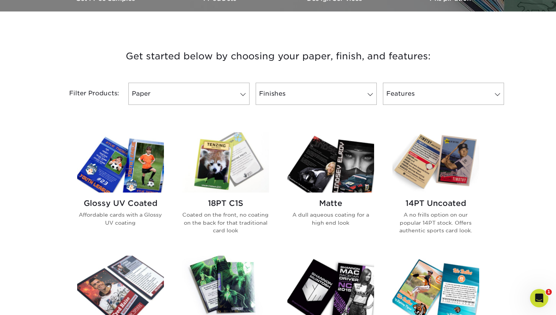
scroll to position [272, 0]
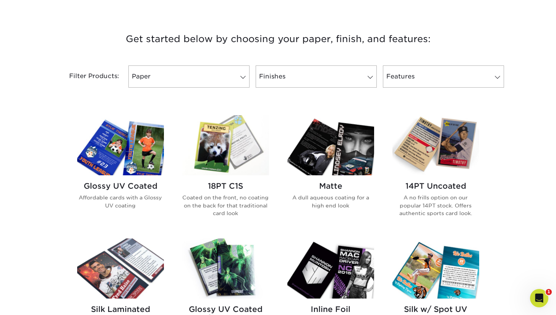
click at [240, 156] on img at bounding box center [225, 145] width 87 height 60
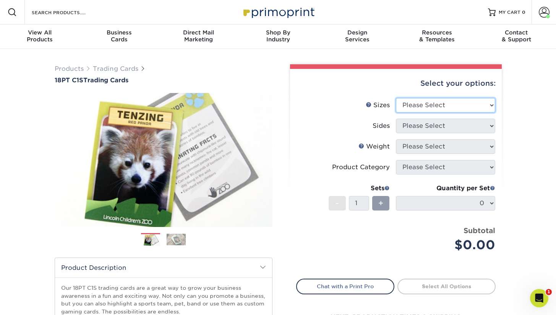
click at [451, 107] on select "Please Select 2.5" x 3.5"" at bounding box center [445, 105] width 99 height 15
select select "2.50x3.50"
click at [396, 98] on select "Please Select 2.5" x 3.5"" at bounding box center [445, 105] width 99 height 15
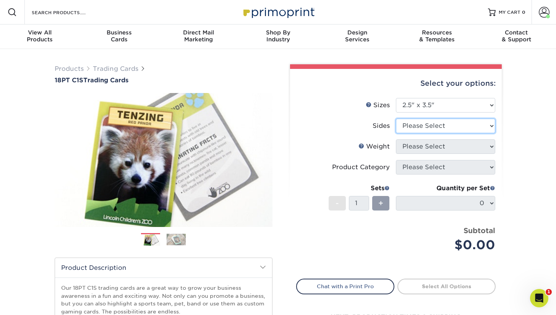
click at [447, 125] on select "Please Select Print Both Sides Print Front Only" at bounding box center [445, 126] width 99 height 15
select select "13abbda7-1d64-4f25-8bb2-c179b224825d"
click at [396, 119] on select "Please Select Print Both Sides Print Front Only" at bounding box center [445, 126] width 99 height 15
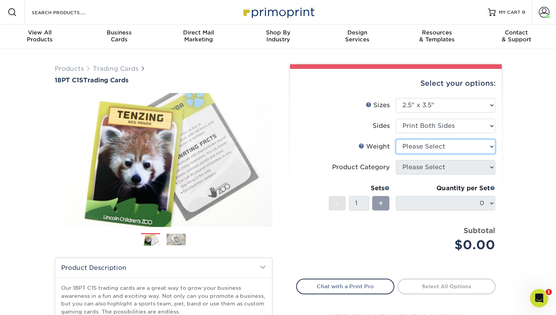
click at [444, 146] on select "Please Select 18PT C1S" at bounding box center [445, 146] width 99 height 15
select select "18PTC1S"
click at [396, 139] on select "Please Select 18PT C1S" at bounding box center [445, 146] width 99 height 15
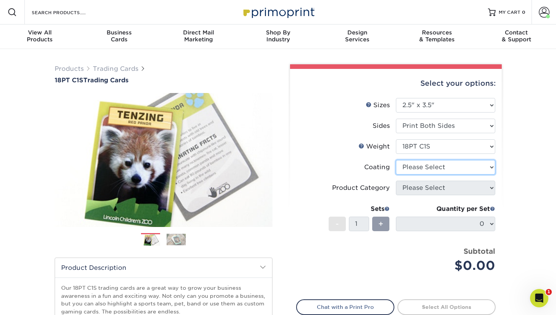
click at [438, 166] on select at bounding box center [445, 167] width 99 height 15
select select "3e7618de-abca-4bda-9f97-8b9129e913d8"
click at [396, 160] on select at bounding box center [445, 167] width 99 height 15
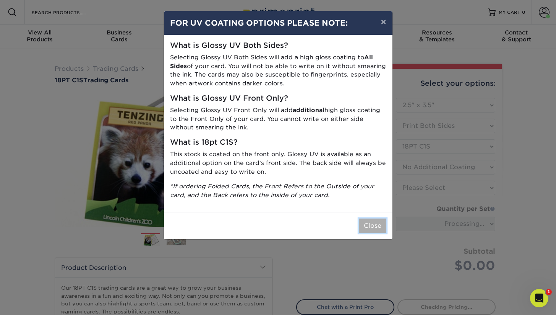
click at [377, 225] on button "Close" at bounding box center [373, 225] width 28 height 15
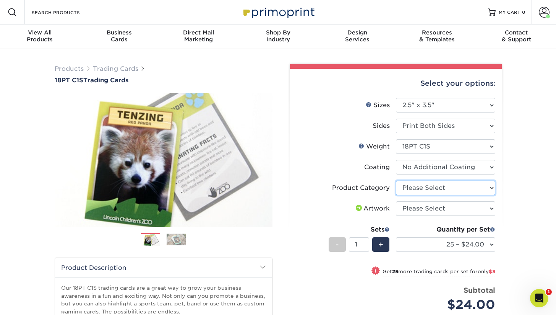
click at [446, 189] on select "Please Select Trading Cards" at bounding box center [445, 188] width 99 height 15
select select "c2f9bce9-36c2-409d-b101-c29d9d031e18"
click at [396, 181] on select "Please Select Trading Cards" at bounding box center [445, 188] width 99 height 15
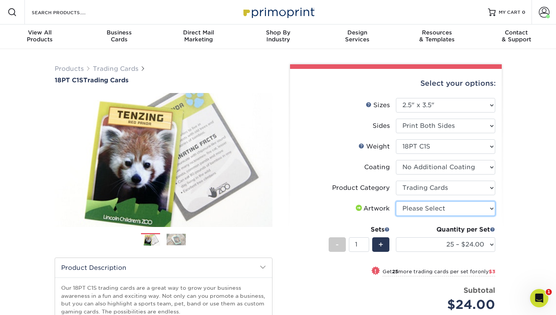
click at [442, 211] on select "Please Select I will upload files I need a design - $100" at bounding box center [445, 208] width 99 height 15
select select "upload"
click at [396, 201] on select "Please Select I will upload files I need a design - $100" at bounding box center [445, 208] width 99 height 15
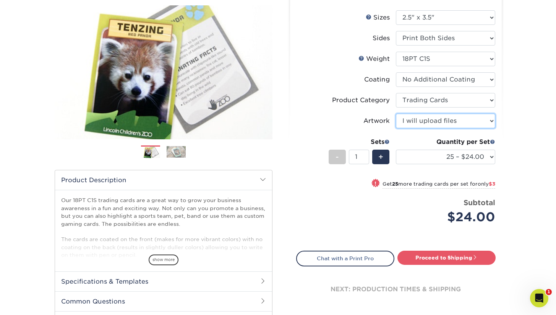
scroll to position [93, 0]
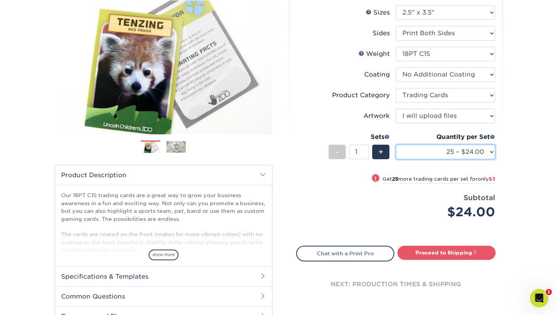
click at [456, 152] on select "25 – $24.00 50 – $27.00 75 – $35.00 100 – $39.00 250 – $45.00 500 – $55.00 1000…" at bounding box center [445, 152] width 99 height 15
click at [396, 145] on select "25 – $24.00 50 – $27.00 75 – $35.00 100 – $39.00 250 – $45.00 500 – $55.00 1000…" at bounding box center [445, 152] width 99 height 15
click at [404, 179] on small "Get 150 more trading cards per set for only $6" at bounding box center [437, 180] width 116 height 8
select select "250 – $45.00"
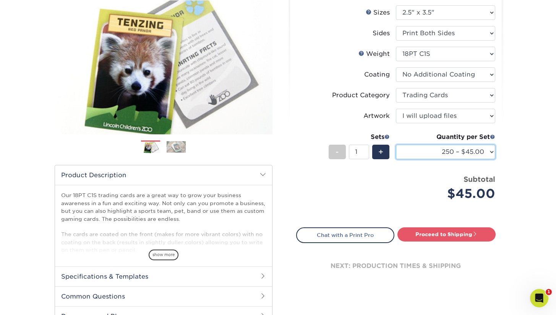
click at [439, 152] on select "25 – $24.00 50 – $27.00 75 – $35.00 100 – $39.00 250 – $45.00 500 – $55.00 1000…" at bounding box center [445, 152] width 99 height 15
click at [380, 153] on span "+" at bounding box center [381, 151] width 5 height 11
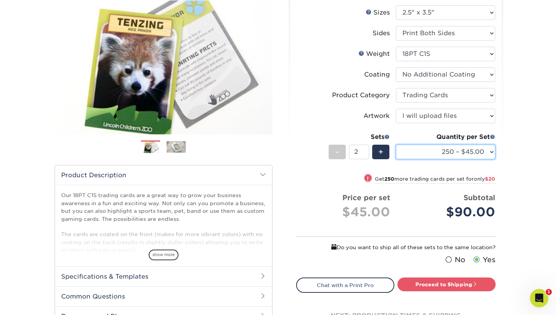
click at [456, 149] on select "25 – $24.00 50 – $27.00 75 – $35.00 100 – $39.00 250 – $45.00 500 – $55.00 1000…" at bounding box center [445, 152] width 99 height 15
click at [382, 154] on span "+" at bounding box center [381, 151] width 5 height 11
type input "4"
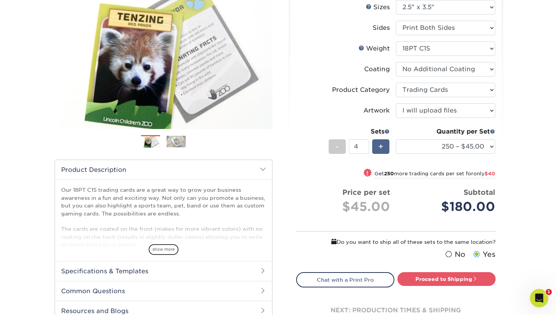
scroll to position [101, 0]
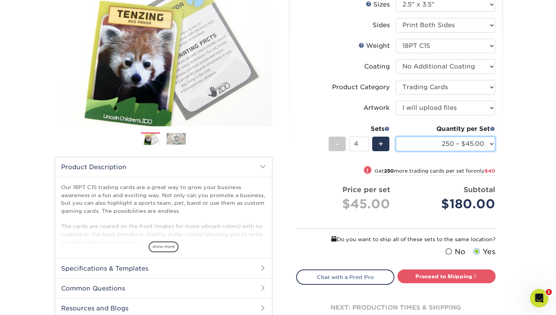
click at [456, 145] on select "25 – $24.00 50 – $27.00 75 – $35.00 100 – $39.00 250 – $45.00 500 – $55.00 1000…" at bounding box center [445, 144] width 99 height 15
click at [483, 143] on select "25 – $24.00 50 – $27.00 75 – $35.00 100 – $39.00 250 – $45.00 500 – $55.00 1000…" at bounding box center [445, 144] width 99 height 15
click at [471, 169] on small "Get 250 more trading cards per set for only $40" at bounding box center [435, 172] width 121 height 8
select select "500 – $55.00"
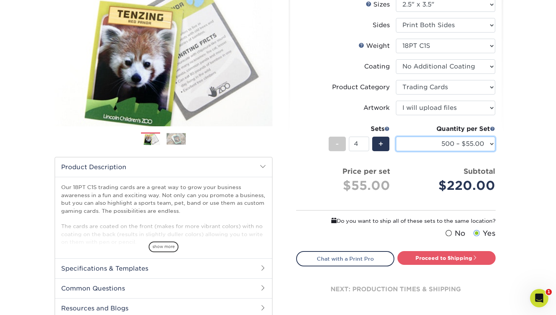
click at [485, 145] on select "25 – $24.00 50 – $27.00 75 – $35.00 100 – $39.00 250 – $45.00 500 – $55.00 1000…" at bounding box center [445, 144] width 99 height 15
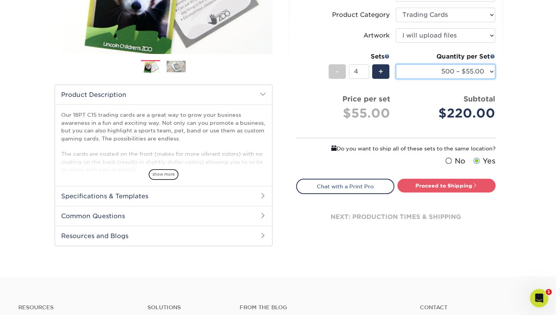
scroll to position [173, 0]
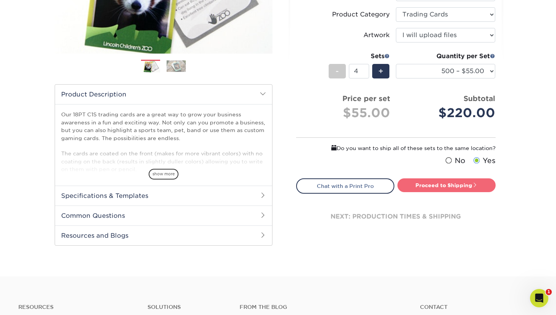
click at [460, 183] on link "Proceed to Shipping" at bounding box center [447, 185] width 98 height 14
type input "Set 1"
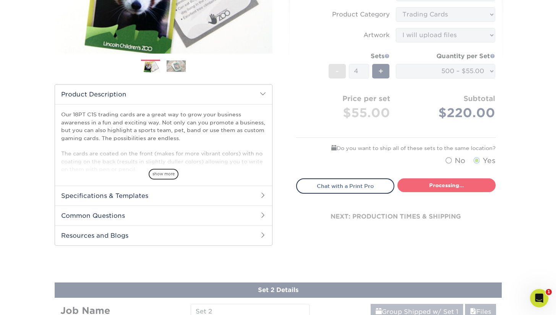
select select "b9aecb1d-5a0e-4a89-9ee5-59b769784062"
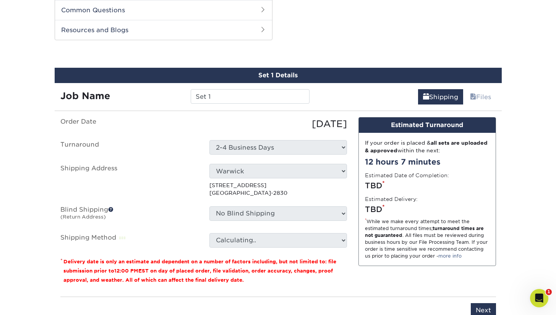
scroll to position [381, 0]
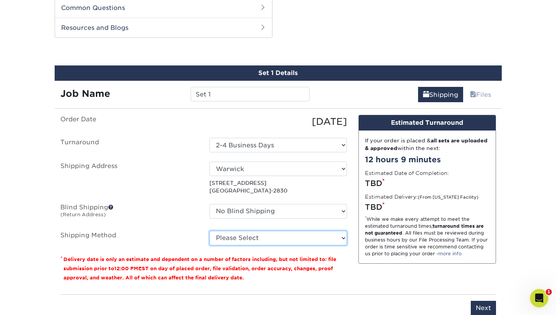
click at [309, 240] on select "Please Select Ground Shipping (+$19.25) 3 Day Shipping Service (+$19.78) 2 Day …" at bounding box center [279, 238] width 138 height 15
click at [210, 231] on select "Please Select Ground Shipping (+$19.25) 3 Day Shipping Service (+$19.78) 2 Day …" at bounding box center [279, 238] width 138 height 15
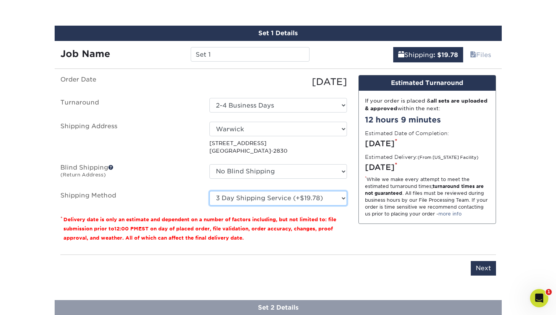
scroll to position [428, 0]
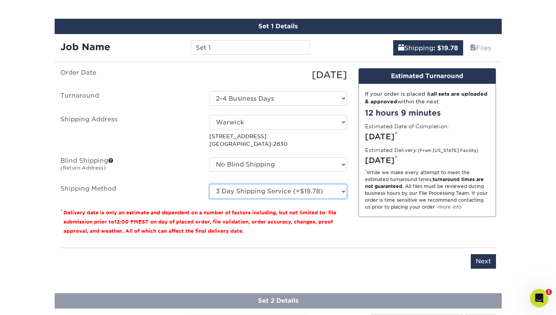
click at [334, 192] on select "Please Select Ground Shipping (+$19.25) 3 Day Shipping Service (+$19.78) 2 Day …" at bounding box center [279, 191] width 138 height 15
select select "02"
click at [210, 184] on select "Please Select Ground Shipping (+$19.25) 3 Day Shipping Service (+$19.78) 2 Day …" at bounding box center [279, 191] width 138 height 15
click at [330, 193] on select "Please Select Ground Shipping (+$19.25) 3 Day Shipping Service (+$19.78) 2 Day …" at bounding box center [279, 191] width 138 height 15
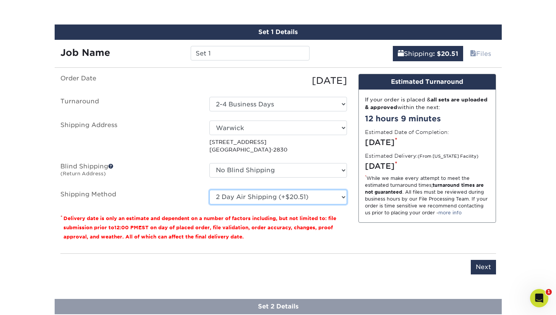
scroll to position [421, 0]
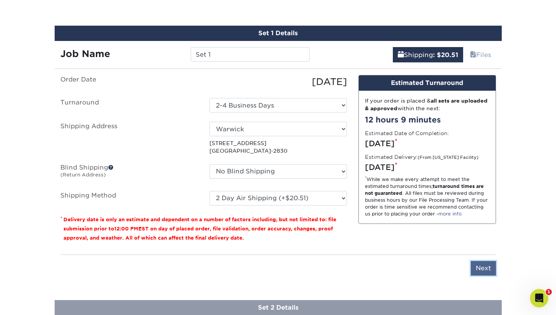
click at [482, 265] on input "Next" at bounding box center [483, 268] width 25 height 15
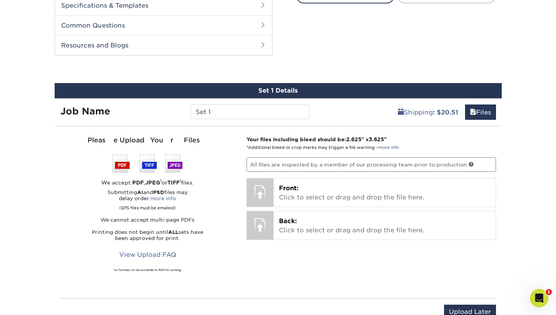
scroll to position [376, 0]
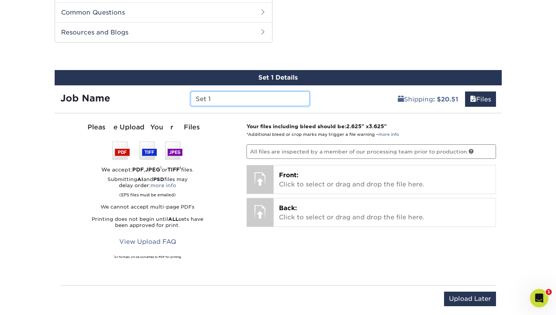
click at [261, 100] on input "Set 1" at bounding box center [250, 98] width 119 height 15
type input "r"
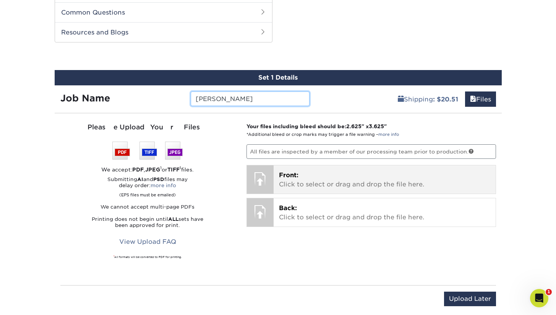
type input "[PERSON_NAME]"
click at [332, 177] on p "Front: Click to select or drag and drop the file here." at bounding box center [385, 180] width 212 height 18
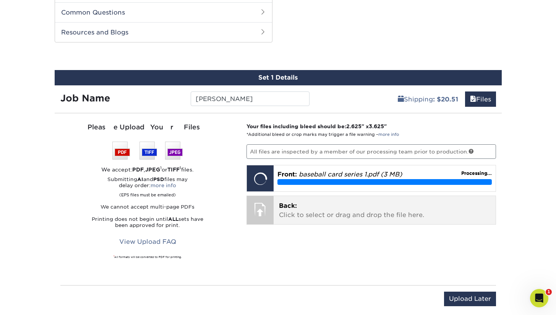
click at [306, 212] on p "Back: Click to select or drag and drop the file here." at bounding box center [385, 210] width 212 height 18
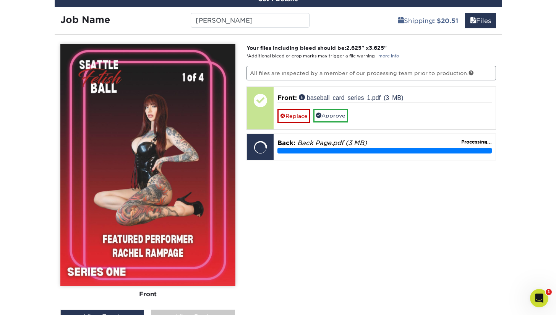
scroll to position [456, 0]
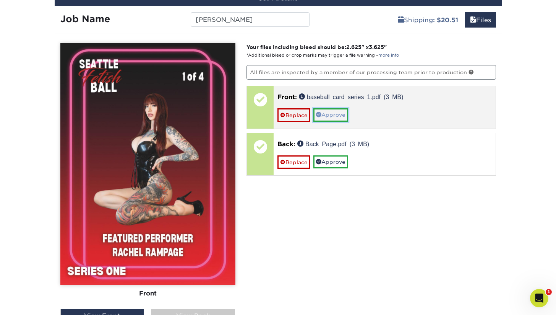
click at [341, 114] on link "Approve" at bounding box center [331, 114] width 35 height 13
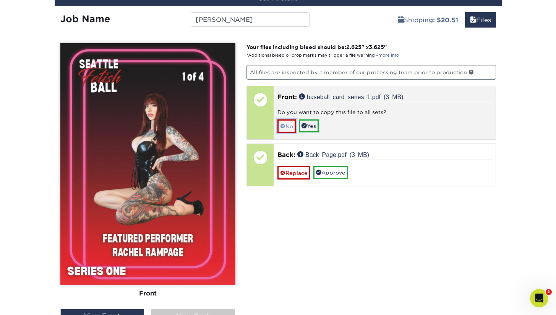
click at [288, 126] on link "No" at bounding box center [287, 125] width 18 height 13
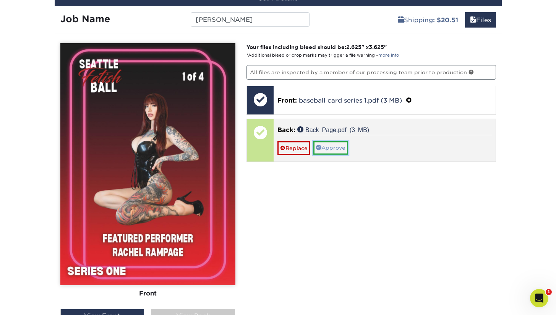
click at [339, 146] on link "Approve" at bounding box center [331, 147] width 35 height 13
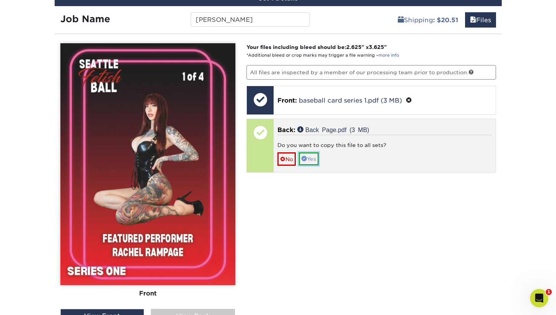
click at [316, 158] on link "Yes" at bounding box center [309, 158] width 20 height 13
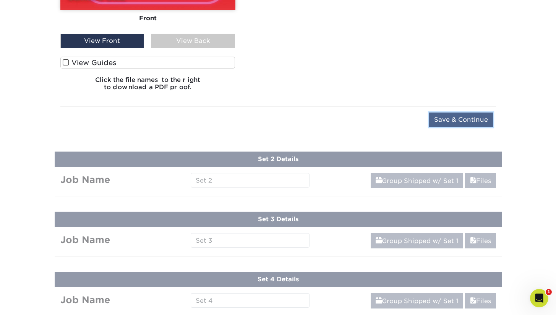
click at [439, 118] on input "Save & Continue" at bounding box center [462, 119] width 64 height 15
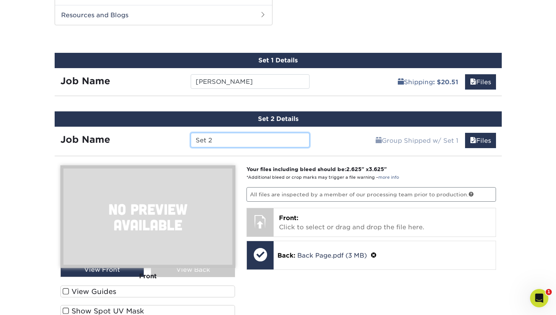
scroll to position [396, 0]
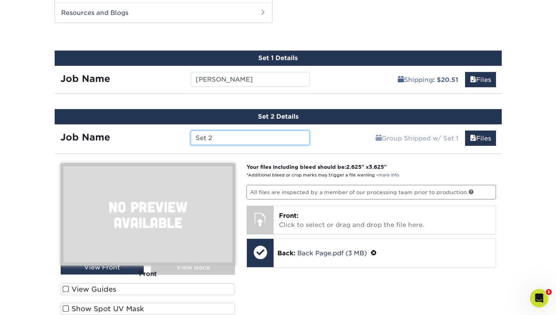
click at [270, 135] on input "Set 2" at bounding box center [250, 137] width 119 height 15
type input "Rockabilly"
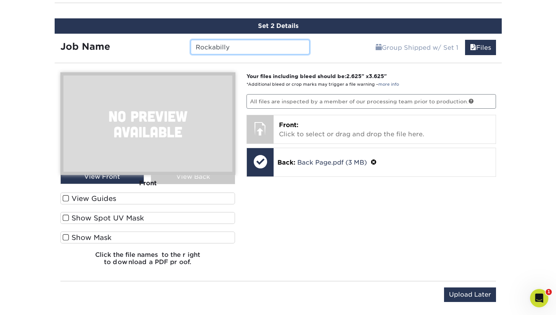
scroll to position [502, 0]
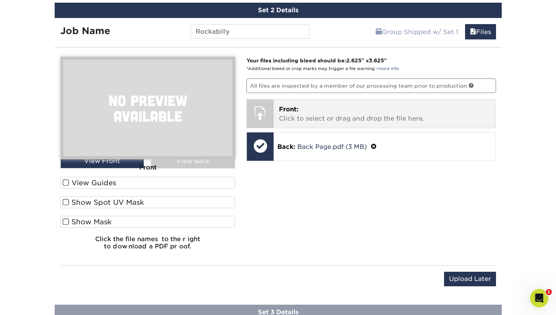
click at [264, 113] on div at bounding box center [260, 112] width 27 height 27
click at [262, 116] on div at bounding box center [260, 112] width 27 height 27
click at [350, 111] on p "Front: Click to select or drag and drop the file here." at bounding box center [385, 114] width 212 height 18
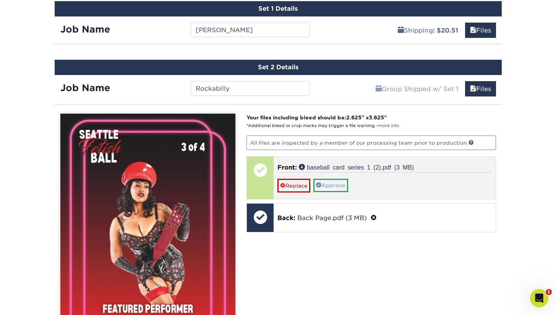
scroll to position [447, 0]
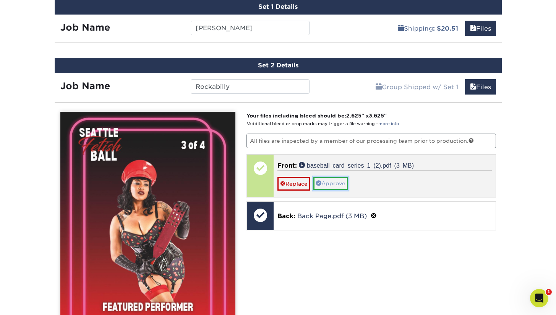
click at [337, 182] on link "Approve" at bounding box center [331, 183] width 35 height 13
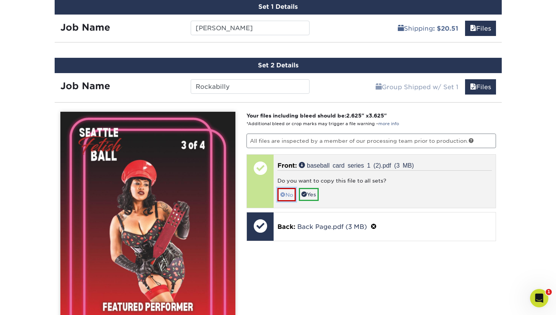
click at [292, 192] on link "No" at bounding box center [287, 194] width 18 height 13
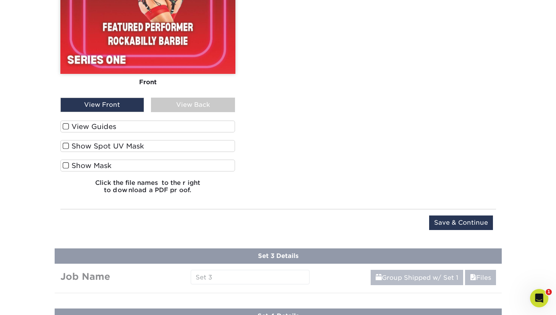
scroll to position [752, 0]
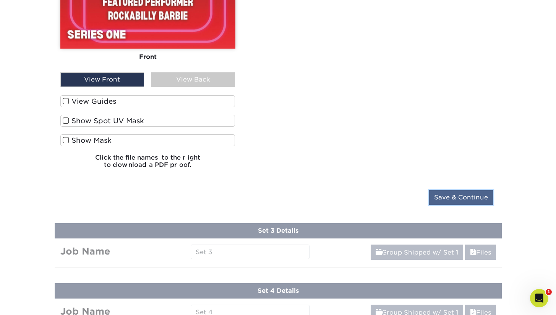
click at [456, 194] on input "Save & Continue" at bounding box center [462, 197] width 64 height 15
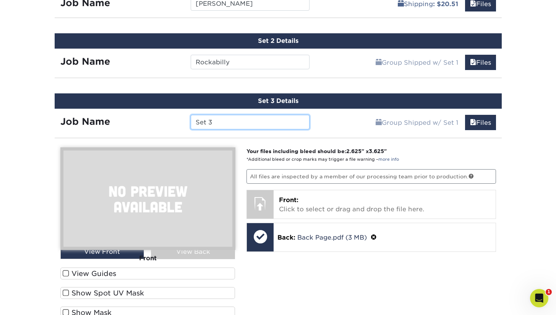
scroll to position [490, 0]
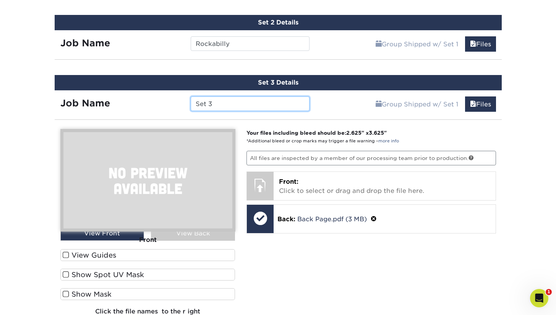
click at [259, 101] on input "Set 3" at bounding box center [250, 103] width 119 height 15
type input "p"
type input "m"
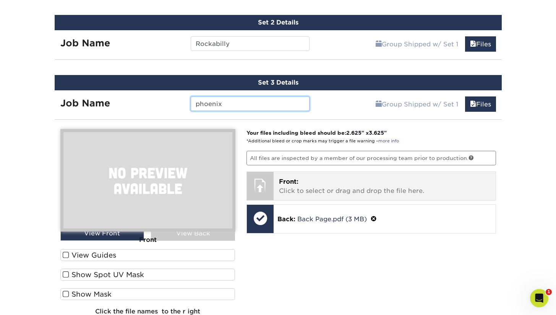
type input "phoenix"
click at [367, 185] on p "Front: Click to select or drag and drop the file here." at bounding box center [385, 186] width 212 height 18
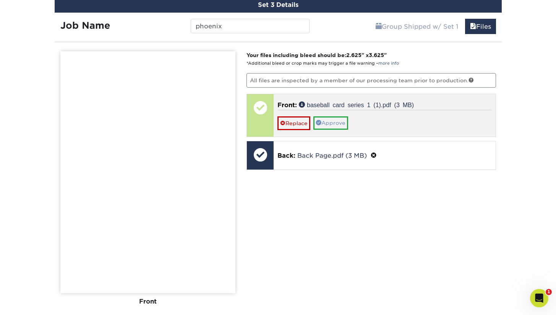
scroll to position [571, 0]
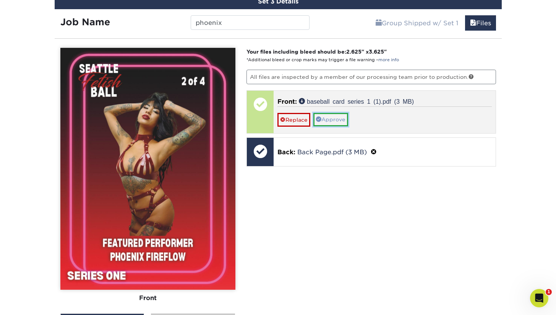
click at [338, 120] on link "Approve" at bounding box center [331, 119] width 35 height 13
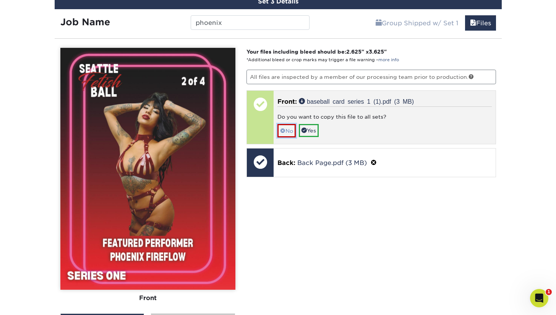
click at [290, 130] on link "No" at bounding box center [287, 130] width 18 height 13
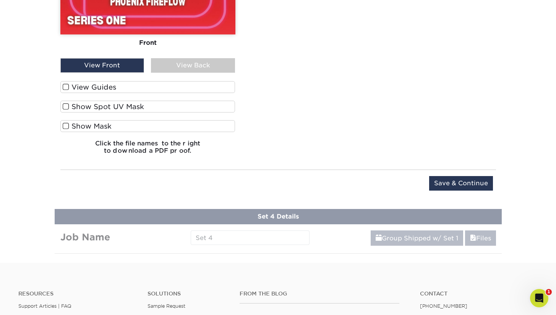
scroll to position [827, 0]
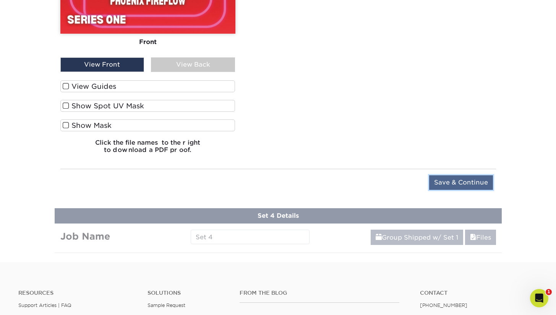
click at [469, 183] on input "Save & Continue" at bounding box center [462, 182] width 64 height 15
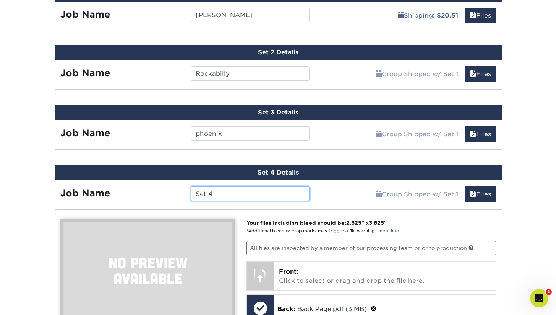
scroll to position [461, 0]
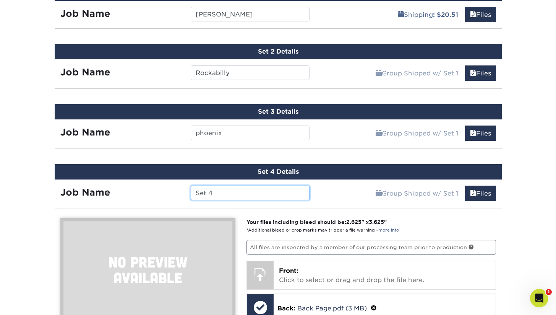
click at [273, 194] on input "Set 4" at bounding box center [250, 192] width 119 height 15
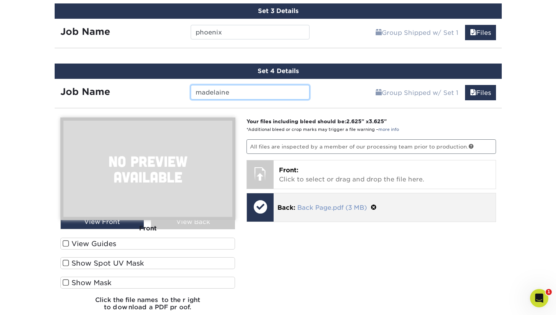
scroll to position [570, 0]
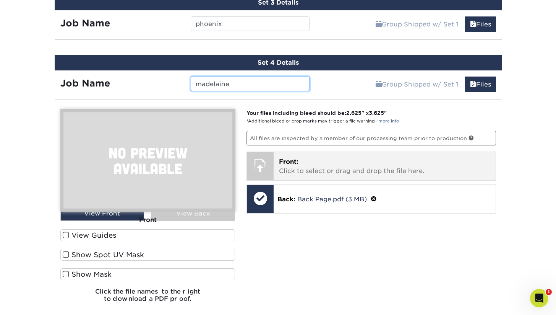
type input "madelaine"
click at [334, 172] on p "Front: Click to select or drag and drop the file here." at bounding box center [385, 166] width 212 height 18
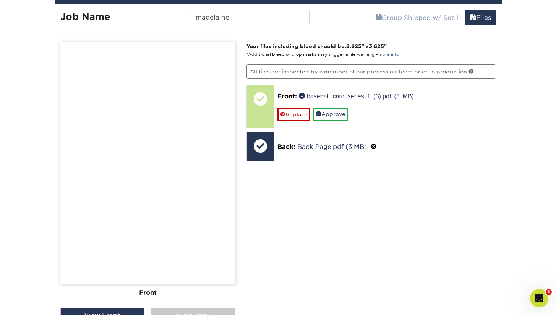
scroll to position [639, 0]
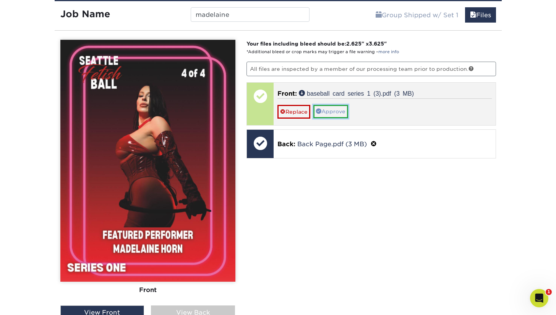
click at [336, 112] on link "Approve" at bounding box center [331, 111] width 35 height 13
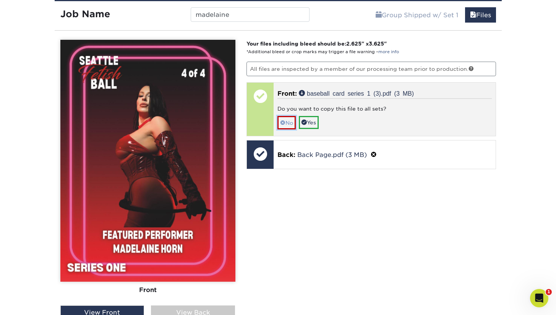
click at [290, 122] on link "No" at bounding box center [287, 122] width 18 height 13
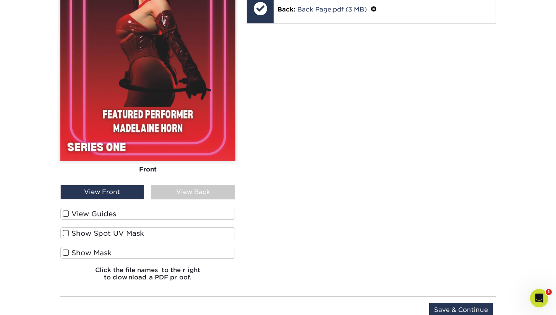
scroll to position [771, 0]
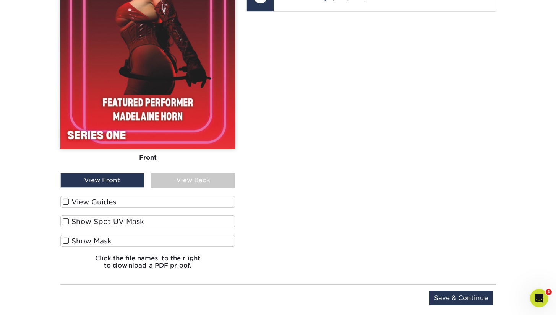
click at [192, 181] on div "View Back" at bounding box center [193, 180] width 84 height 15
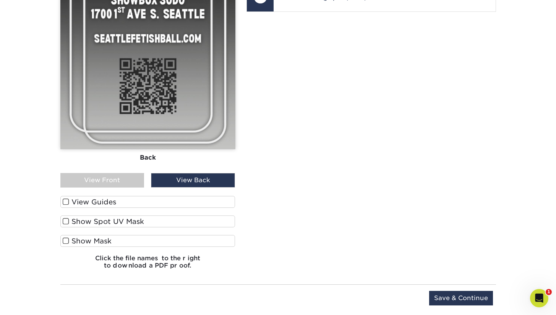
click at [125, 184] on div "View Front" at bounding box center [102, 180] width 84 height 15
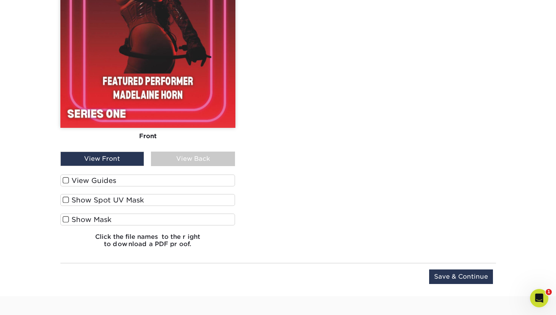
scroll to position [803, 0]
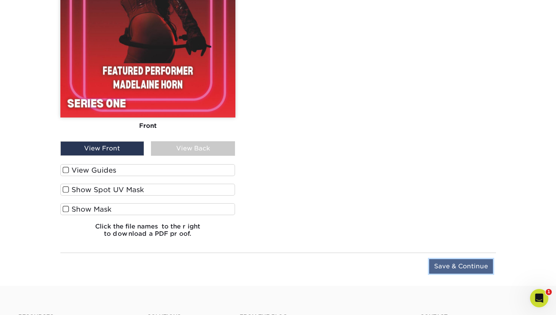
click at [446, 264] on input "Save & Continue" at bounding box center [462, 266] width 64 height 15
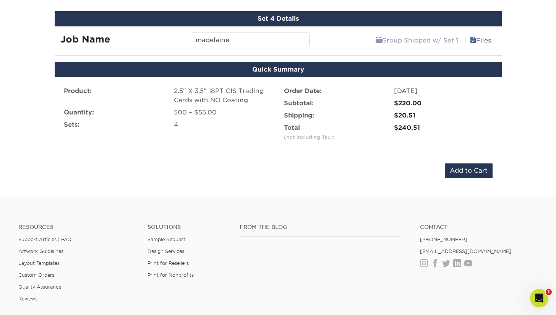
scroll to position [612, 0]
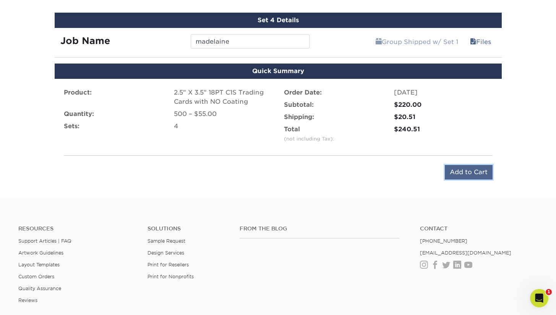
click at [466, 169] on input "Add to Cart" at bounding box center [469, 172] width 48 height 15
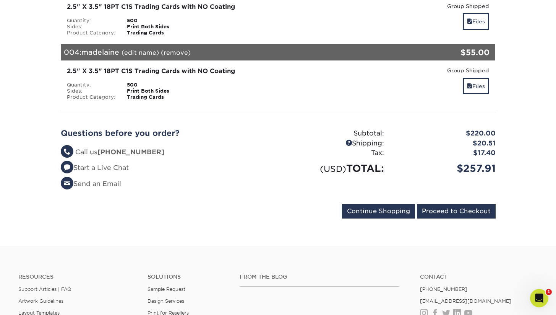
scroll to position [293, 0]
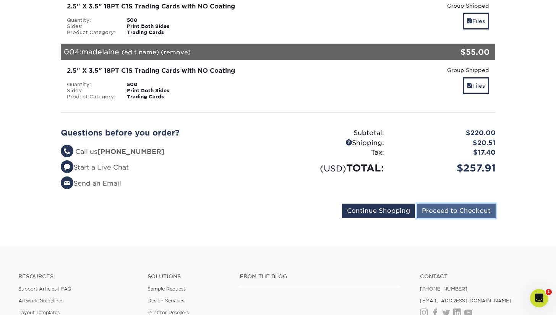
click at [448, 208] on input "Proceed to Checkout" at bounding box center [456, 210] width 79 height 15
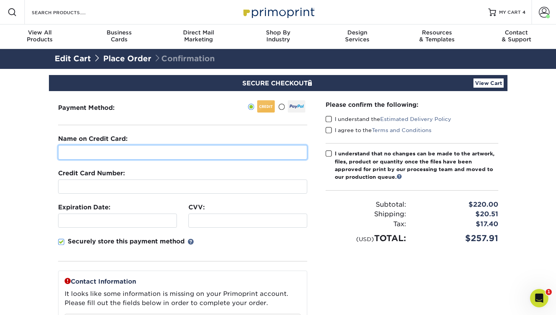
click at [236, 158] on input "text" at bounding box center [182, 152] width 249 height 15
type input "[PERSON_NAME]"
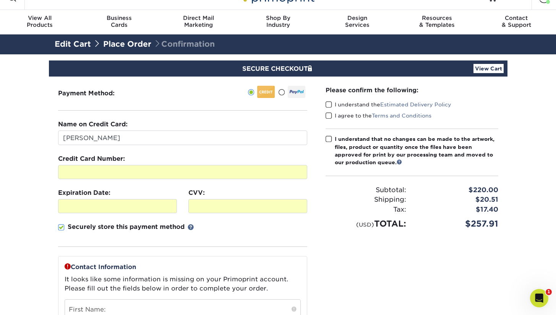
scroll to position [16, 0]
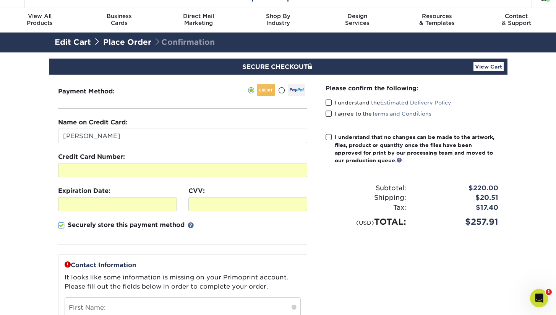
click at [328, 103] on span at bounding box center [329, 102] width 7 height 7
click at [0, 0] on input "I understand the Estimated Delivery Policy" at bounding box center [0, 0] width 0 height 0
click at [329, 112] on span at bounding box center [329, 113] width 7 height 7
click at [0, 0] on input "I agree to the Terms and Conditions" at bounding box center [0, 0] width 0 height 0
click at [326, 133] on span at bounding box center [329, 136] width 7 height 7
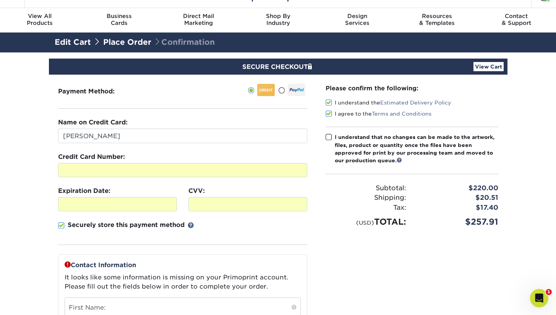
click at [0, 0] on input "I understand that no changes can be made to the artwork, files, product or quan…" at bounding box center [0, 0] width 0 height 0
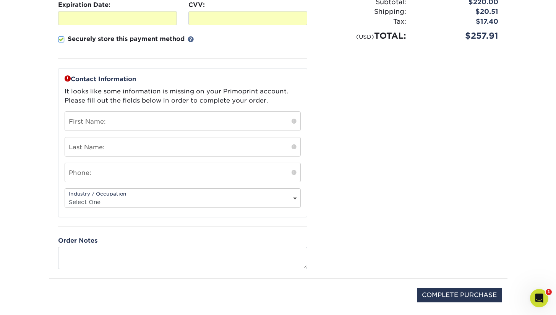
scroll to position [203, 0]
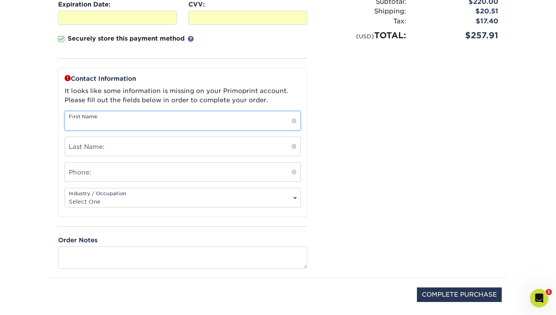
click at [225, 124] on input "text" at bounding box center [183, 120] width 236 height 19
type input "[PERSON_NAME]"
type input "Milian"
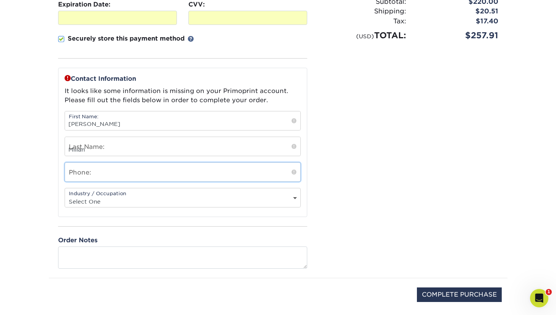
type input "6508665303"
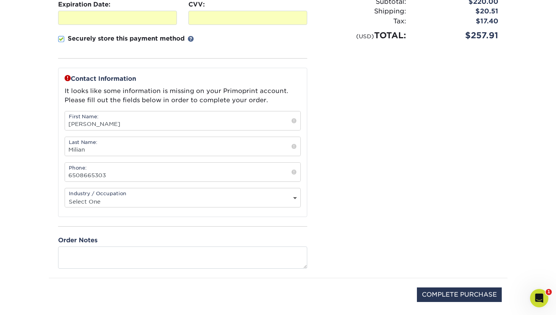
click at [147, 197] on select "Select One Administrative Executive Human Resources Construction Education Ente…" at bounding box center [183, 201] width 236 height 11
click at [238, 199] on select "Select One Administrative Executive Human Resources Construction Education Ente…" at bounding box center [183, 201] width 236 height 11
select select "7"
click at [65, 196] on select "Select One Administrative Executive Human Resources Construction Education Ente…" at bounding box center [183, 201] width 236 height 11
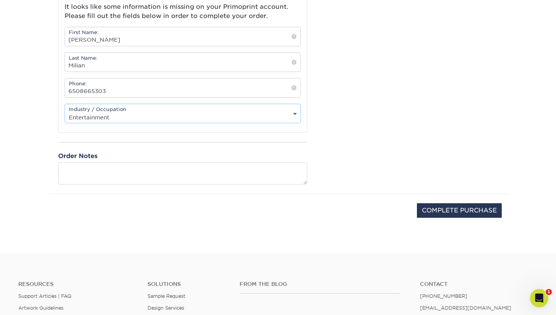
scroll to position [299, 0]
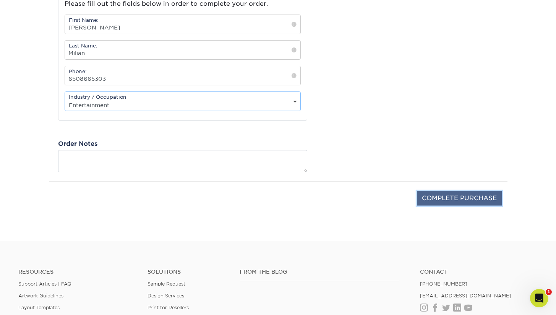
click at [461, 199] on input "COMPLETE PURCHASE" at bounding box center [459, 198] width 85 height 15
type input "PROCESSING, PLEASE WAIT..."
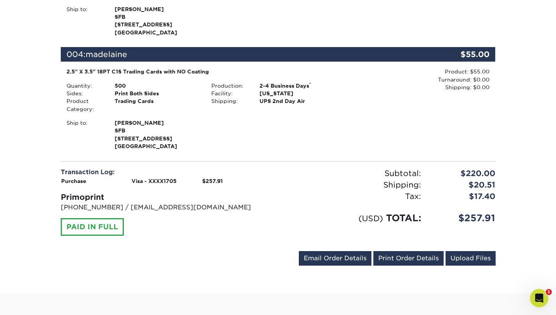
scroll to position [508, 0]
